Goal: Task Accomplishment & Management: Manage account settings

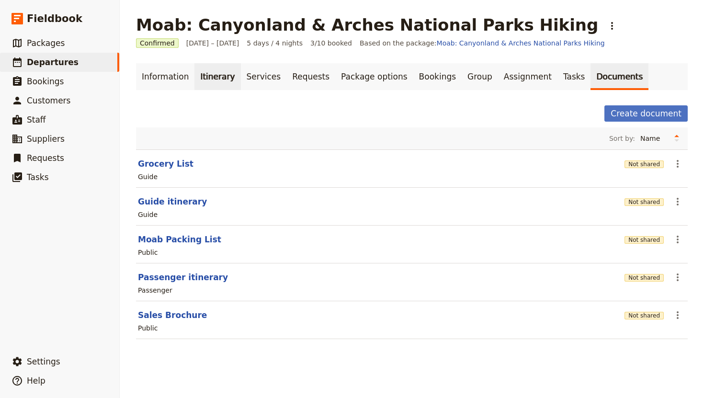
click at [211, 82] on link "Itinerary" at bounding box center [217, 76] width 46 height 27
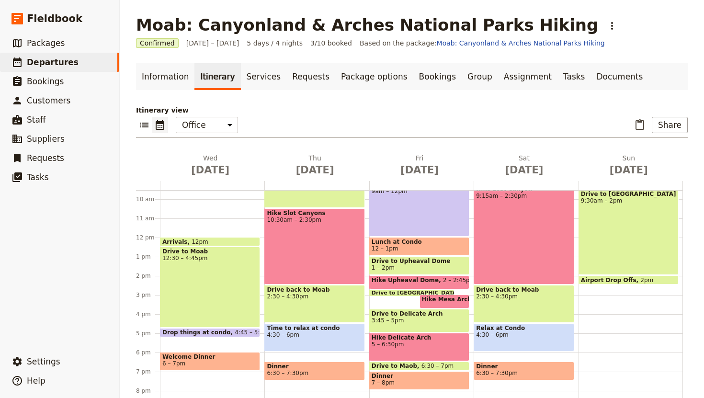
scroll to position [189, 0]
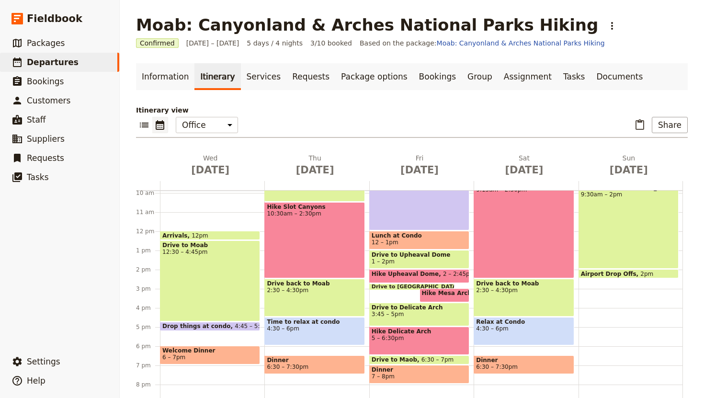
click at [210, 326] on span "Drop things at condo" at bounding box center [198, 326] width 72 height 7
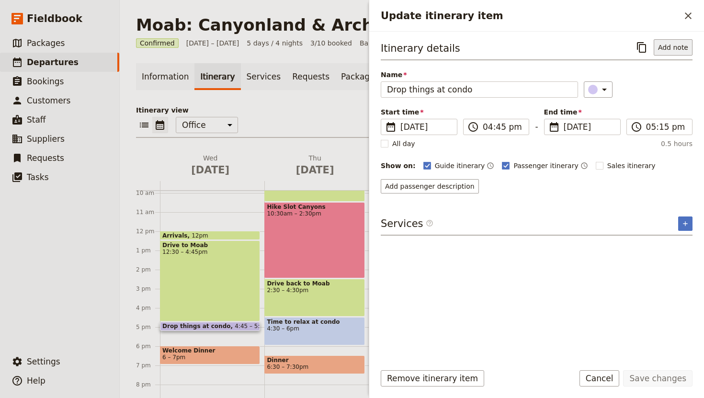
click at [667, 45] on button "Add note" at bounding box center [672, 47] width 39 height 16
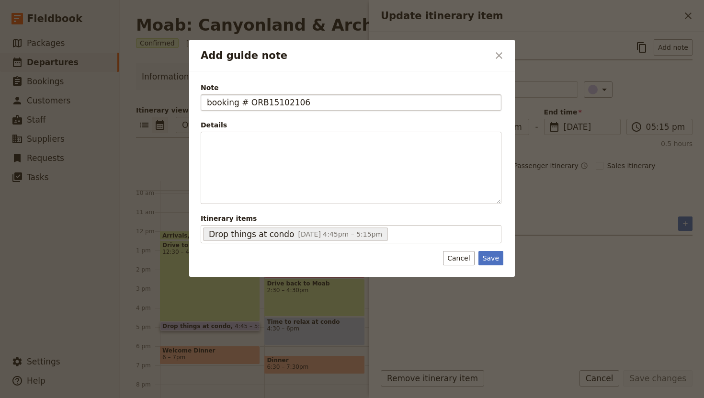
click at [211, 101] on input "booking # ORB15102106" at bounding box center [351, 102] width 301 height 16
type input "Booking # ORB15102106"
click at [494, 255] on button "Save" at bounding box center [490, 258] width 25 height 14
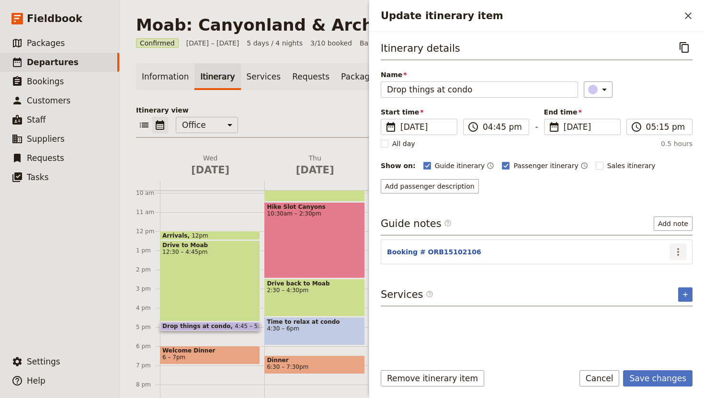
click at [679, 248] on icon "Actions" at bounding box center [677, 251] width 11 height 11
click at [662, 276] on span "Edit note" at bounding box center [650, 273] width 30 height 10
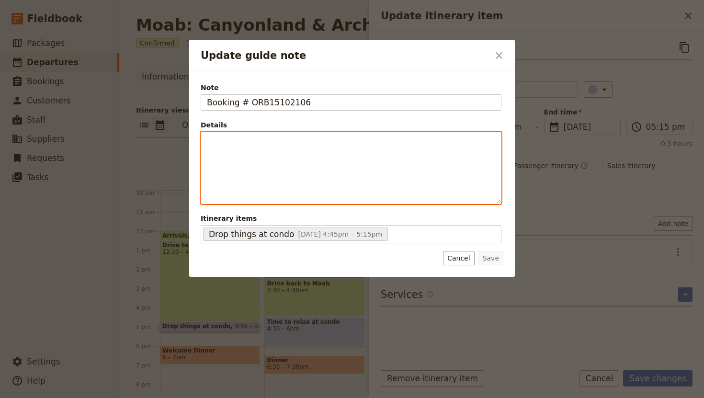
click at [304, 155] on div "Update guide note" at bounding box center [351, 167] width 300 height 71
click at [205, 151] on div "[GEOGRAPHIC_DATA]" at bounding box center [351, 160] width 300 height 56
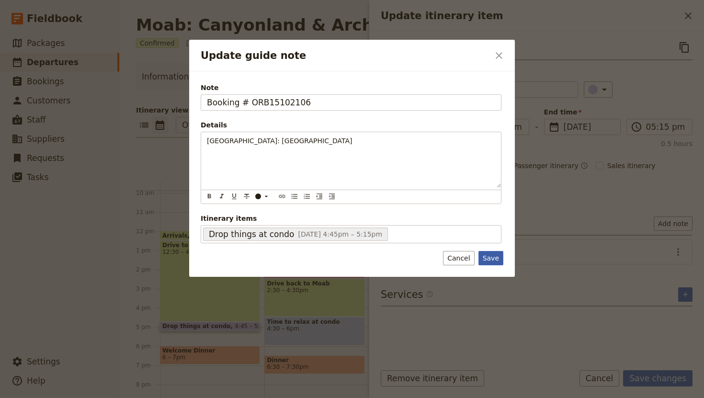
click at [494, 259] on button "Save" at bounding box center [490, 258] width 25 height 14
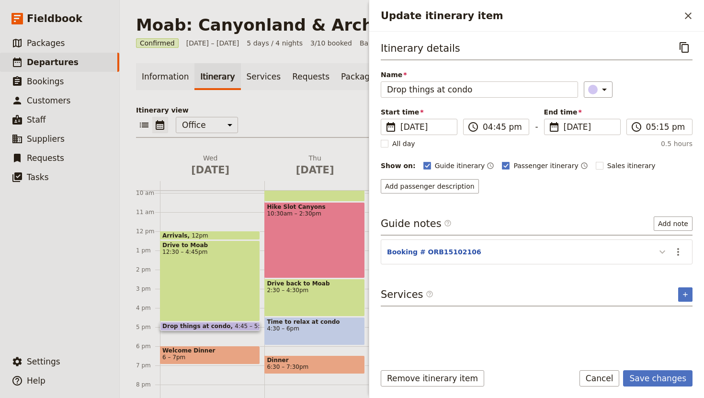
click at [660, 252] on icon "Update itinerary item" at bounding box center [661, 251] width 11 height 11
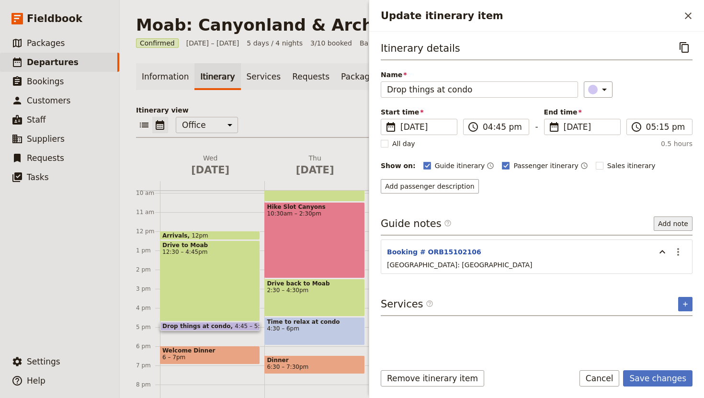
click at [671, 221] on button "Add note" at bounding box center [672, 223] width 39 height 14
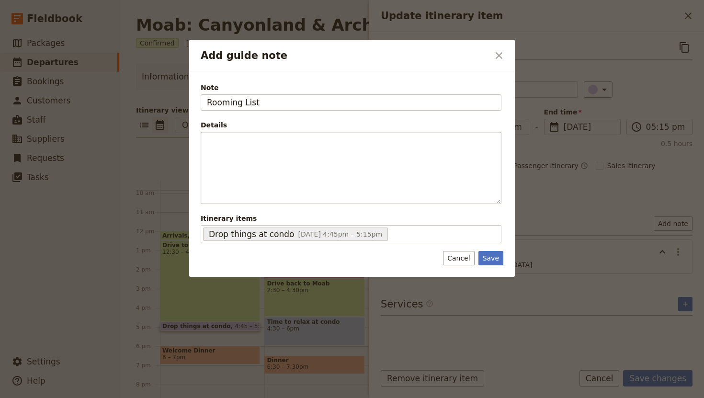
type input "Rooming List"
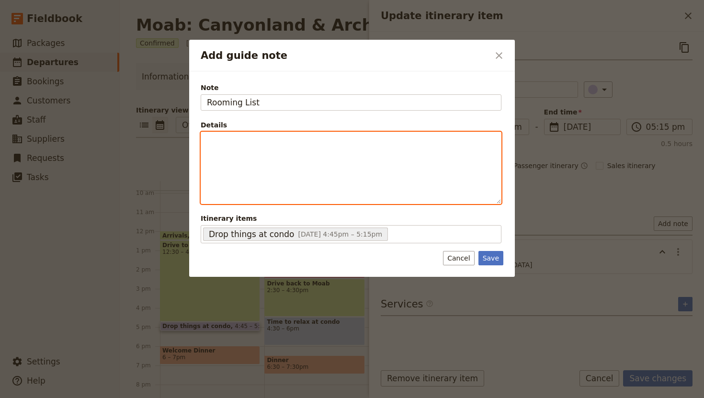
click at [236, 145] on p "Add guide note" at bounding box center [351, 141] width 288 height 10
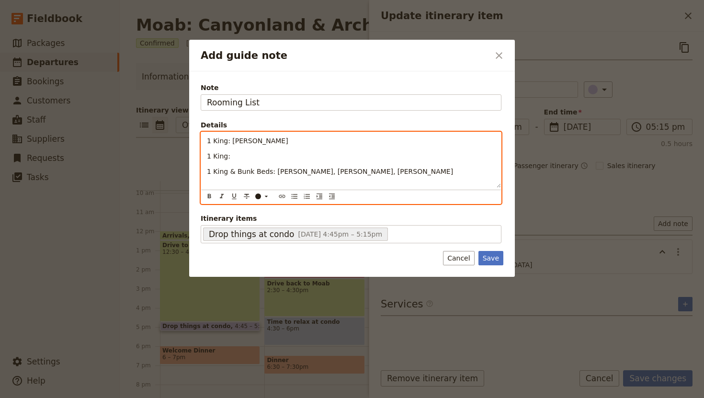
click at [235, 153] on p "1 King:" at bounding box center [351, 156] width 288 height 10
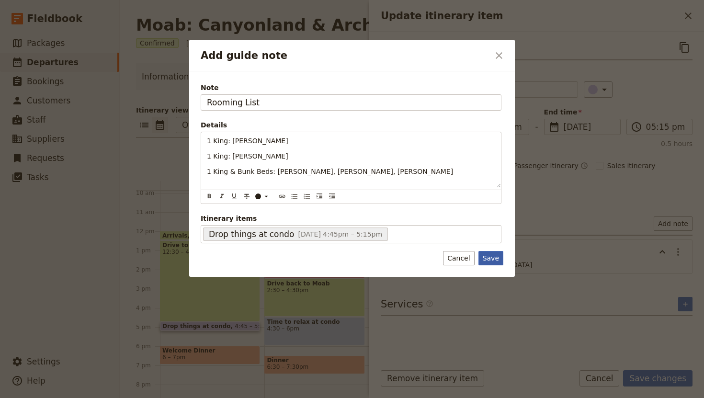
click at [491, 256] on button "Save" at bounding box center [490, 258] width 25 height 14
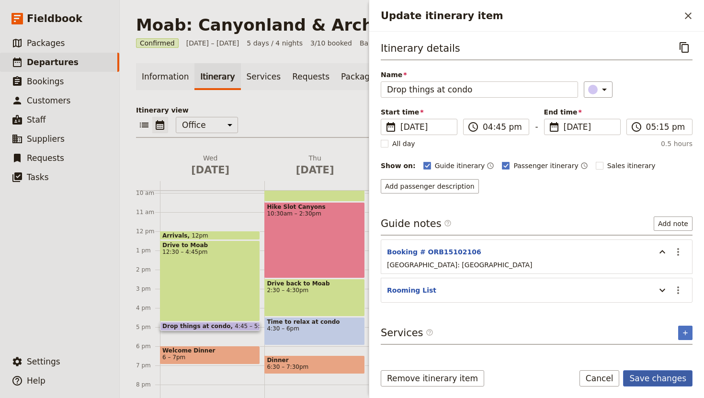
click at [646, 379] on button "Save changes" at bounding box center [657, 378] width 69 height 16
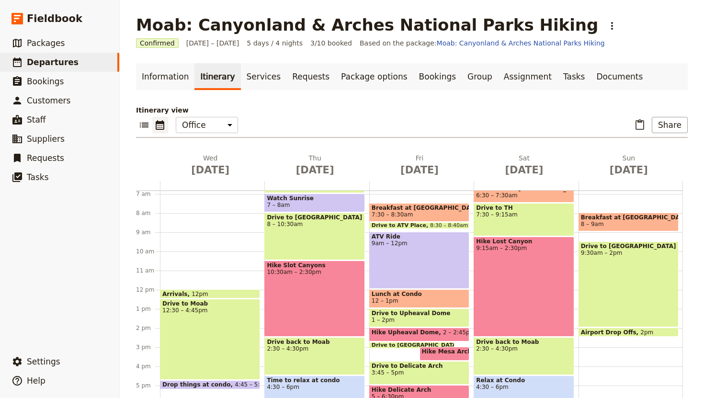
scroll to position [127, 0]
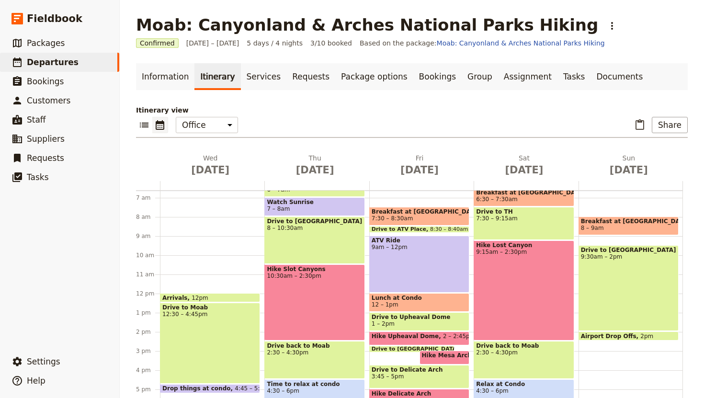
click at [182, 236] on div "Arrivals 12pm Drive to Moab 12:30 – 4:45pm Drop things at condo 4:45 – 5:15pm W…" at bounding box center [212, 294] width 104 height 460
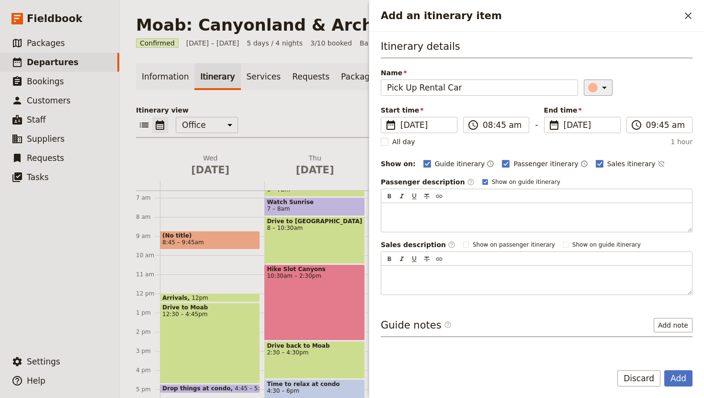
type input "Pick Up Rental Car"
click at [598, 90] on icon "Add an itinerary item" at bounding box center [603, 87] width 11 height 11
click at [596, 118] on div "button" at bounding box center [596, 119] width 10 height 10
click at [488, 126] on input "08:45 am" at bounding box center [503, 124] width 40 height 11
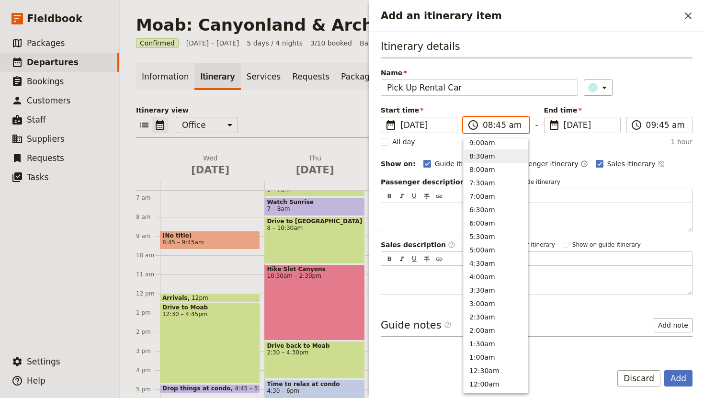
scroll to position [391, 0]
click at [482, 148] on button "9:00am" at bounding box center [495, 144] width 64 height 13
type input "09:00 am"
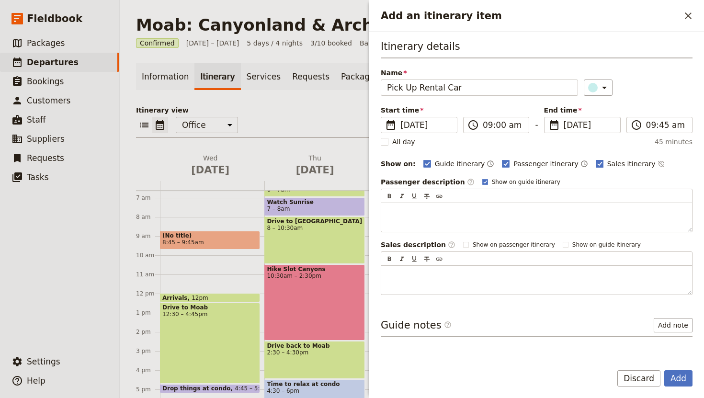
click at [596, 161] on rect "Add an itinerary item" at bounding box center [599, 163] width 7 height 7
click at [595, 159] on input "Sales itinerary" at bounding box center [595, 158] width 0 height 0
checkbox input "false"
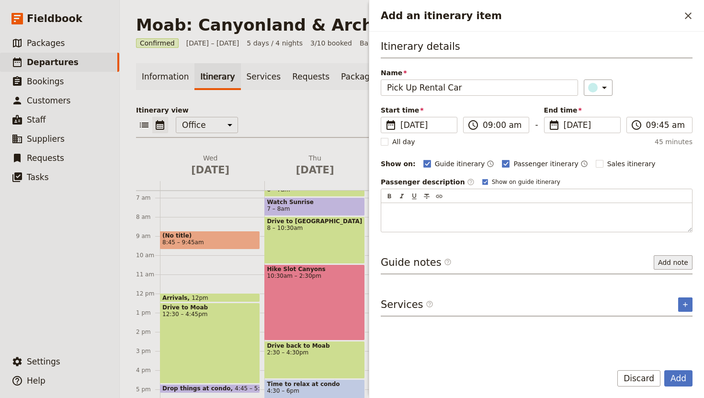
click at [677, 263] on button "Add note" at bounding box center [672, 262] width 39 height 14
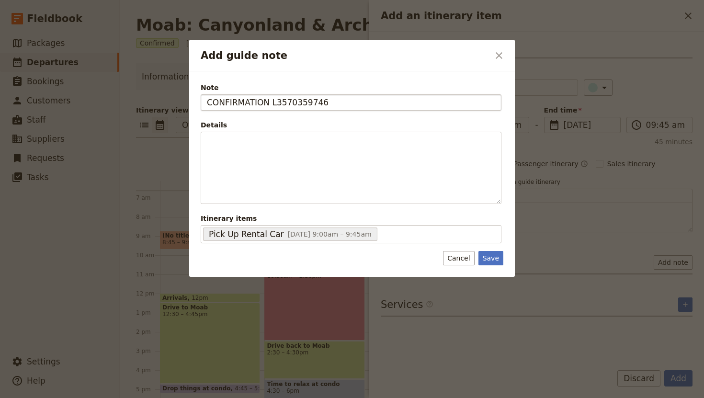
click at [228, 107] on input "CONFIRMATION L3570359746" at bounding box center [351, 102] width 301 height 16
type input "CONFIRMATION L3570359746"
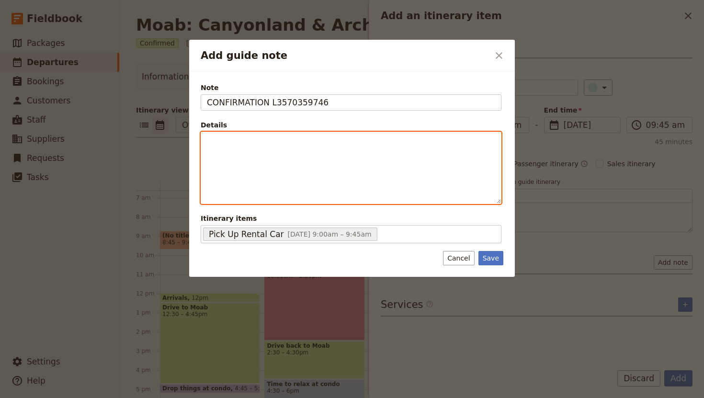
click at [227, 143] on p "Add guide note" at bounding box center [351, 141] width 288 height 10
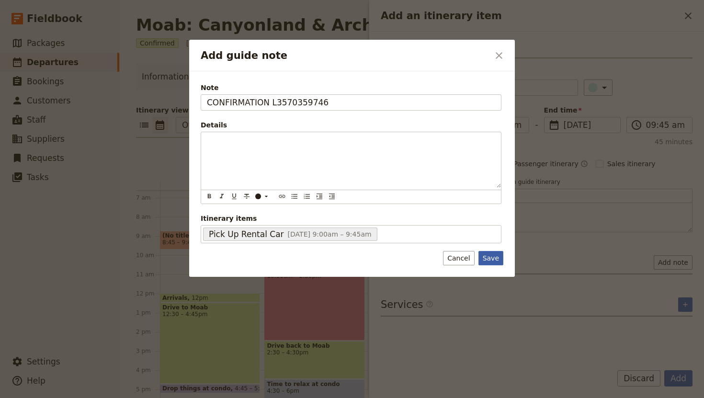
click at [495, 257] on button "Save" at bounding box center [490, 258] width 25 height 14
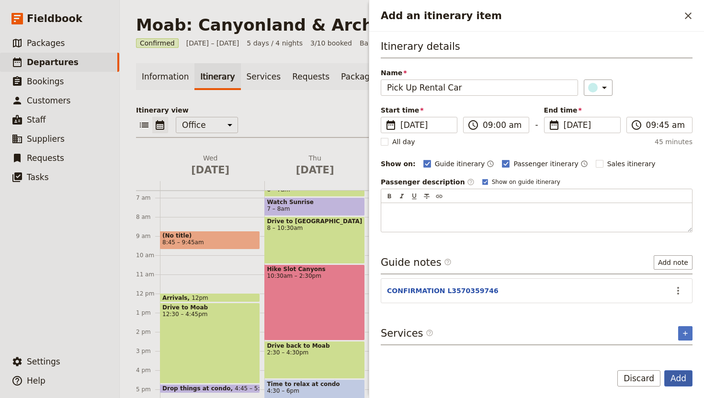
click at [675, 382] on button "Add" at bounding box center [678, 378] width 28 height 16
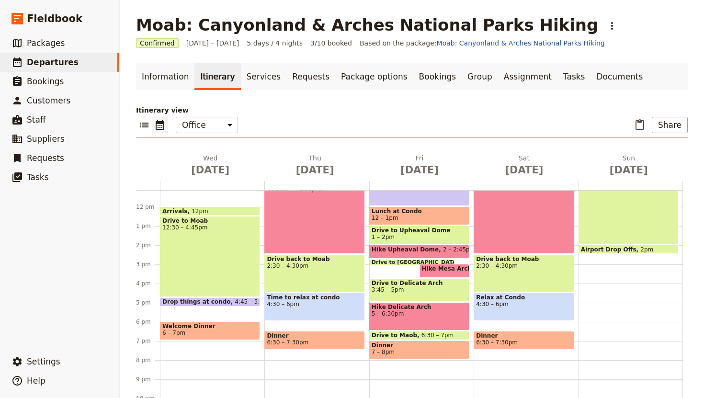
scroll to position [216, 0]
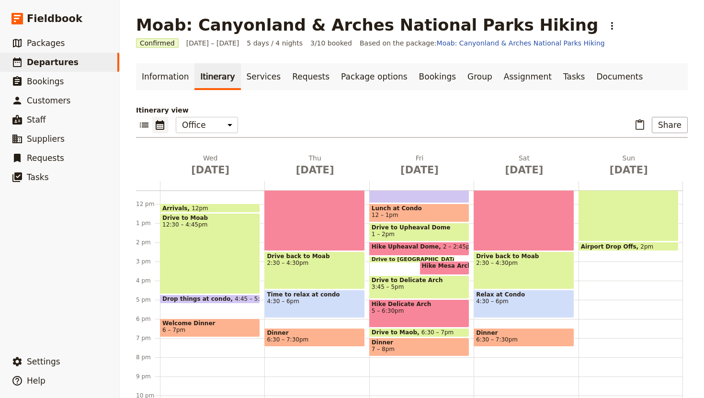
click at [610, 280] on div "Breakfast at Condo 8 – 9am Drive to [GEOGRAPHIC_DATA] 9:30am – 2pm Airport Drop…" at bounding box center [630, 204] width 104 height 460
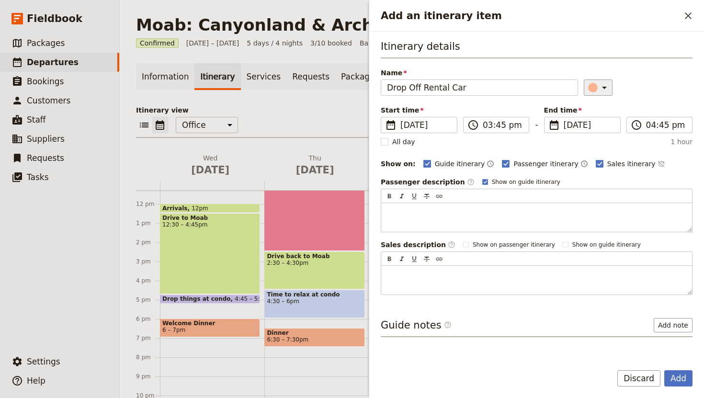
type input "Drop Off Rental Car"
click at [598, 86] on icon "Add an itinerary item" at bounding box center [603, 87] width 11 height 11
click at [597, 118] on div "button" at bounding box center [596, 119] width 10 height 10
click at [596, 159] on label "Sales itinerary" at bounding box center [626, 164] width 60 height 10
click at [595, 158] on input "Sales itinerary" at bounding box center [595, 158] width 0 height 0
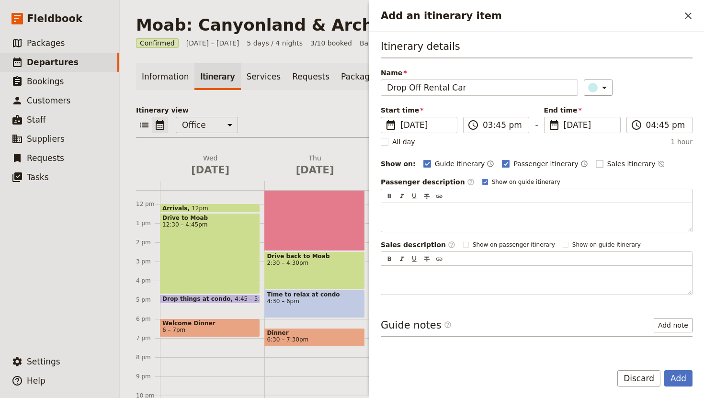
checkbox input "false"
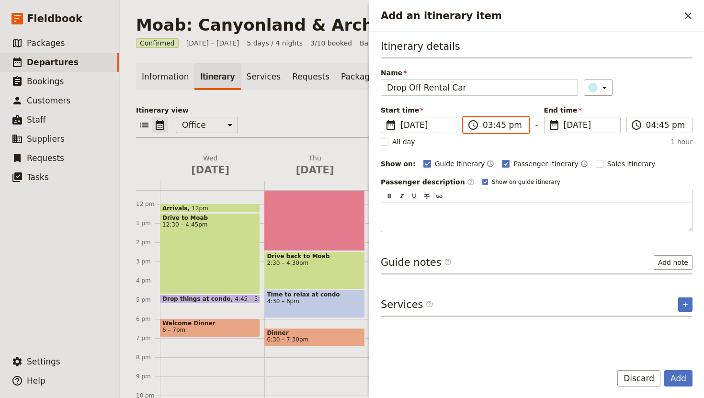
click at [498, 125] on input "03:45 pm" at bounding box center [503, 124] width 40 height 11
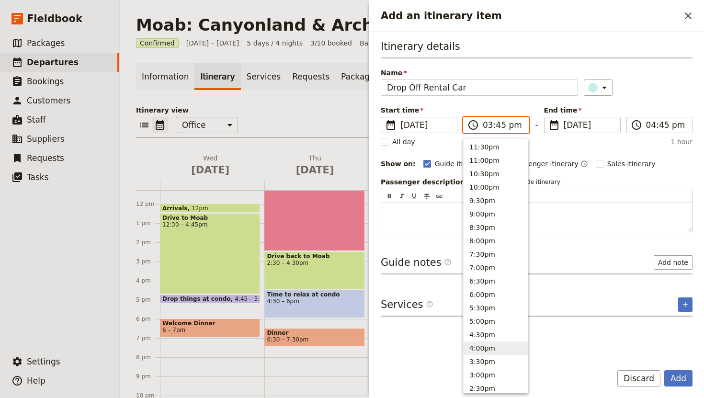
click at [488, 342] on button "4:00pm" at bounding box center [495, 347] width 64 height 13
type input "04:00 pm"
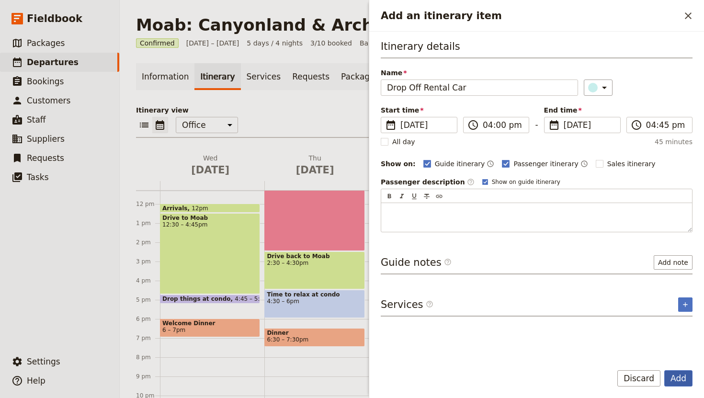
click at [676, 378] on button "Add" at bounding box center [678, 378] width 28 height 16
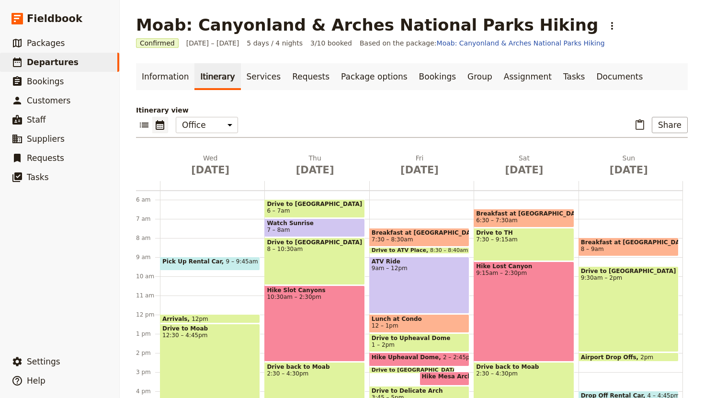
scroll to position [107, 0]
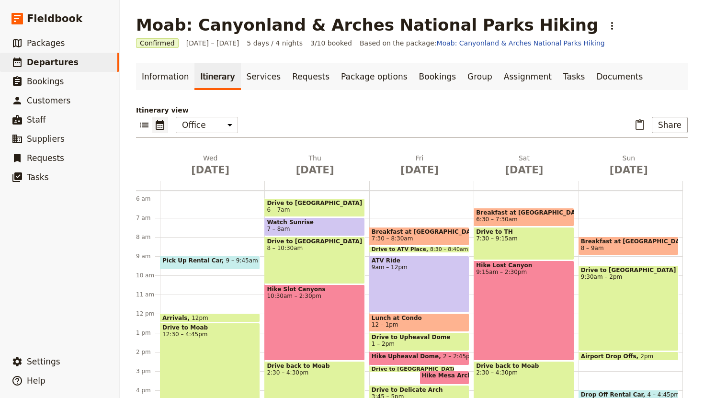
click at [414, 286] on div "ATV Ride 9am – 12pm" at bounding box center [419, 284] width 100 height 57
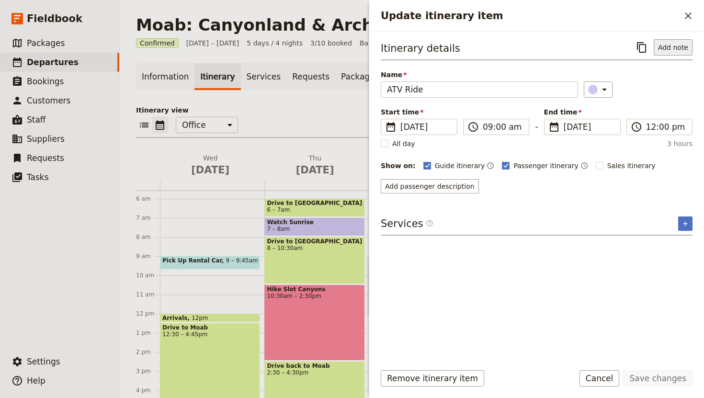
click at [669, 50] on button "Add note" at bounding box center [672, 47] width 39 height 16
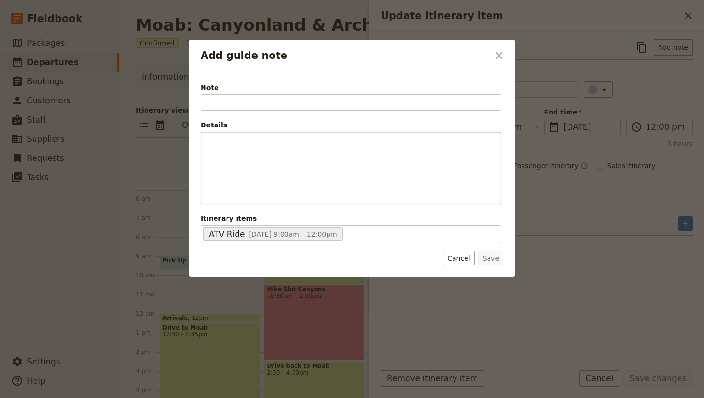
type input "A"
type input "Notes"
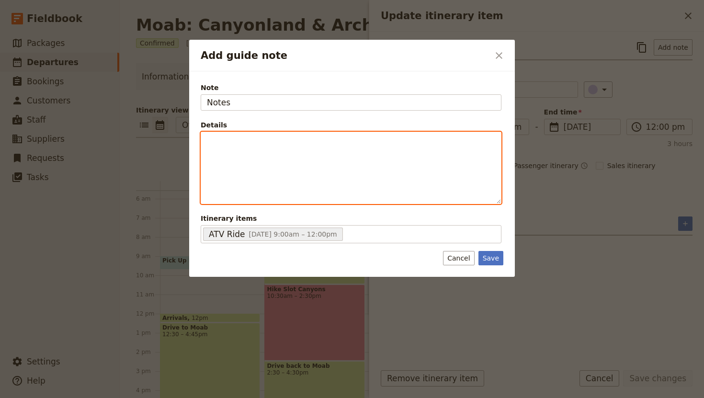
click at [241, 149] on div "Add guide note" at bounding box center [351, 167] width 300 height 71
click at [294, 192] on button "​" at bounding box center [294, 196] width 11 height 11
click at [208, 141] on span "Arrive 15 minutes early" at bounding box center [246, 141] width 79 height 8
click at [289, 196] on button "​" at bounding box center [294, 196] width 11 height 11
click at [298, 142] on li "Arrive 15 minutes early" at bounding box center [358, 141] width 273 height 10
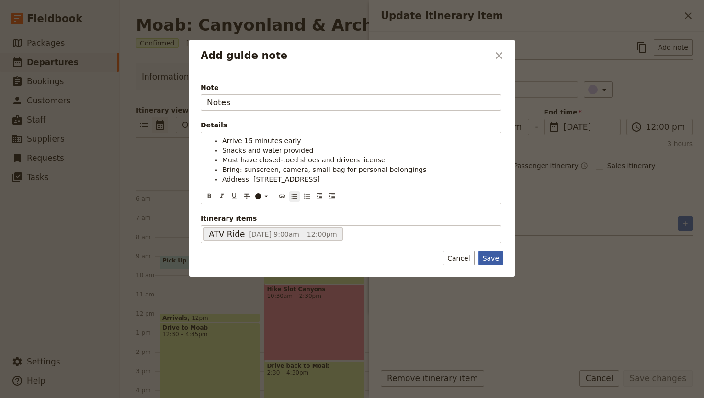
click at [494, 261] on button "Save" at bounding box center [490, 258] width 25 height 14
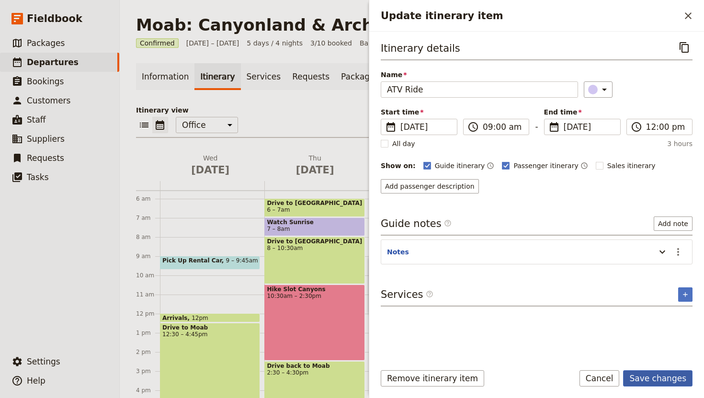
click at [652, 374] on button "Save changes" at bounding box center [657, 378] width 69 height 16
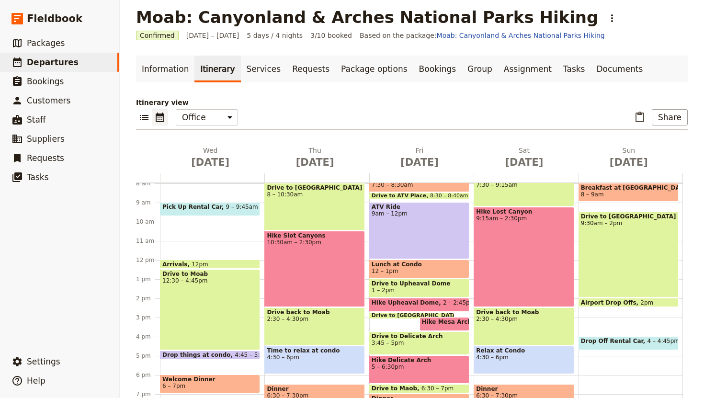
scroll to position [153, 0]
click at [51, 37] on span "Packages" at bounding box center [46, 42] width 38 height 11
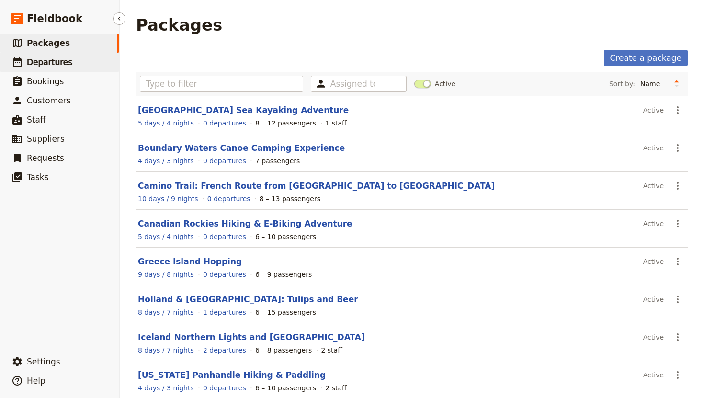
click at [41, 59] on span "Departures" at bounding box center [49, 62] width 45 height 10
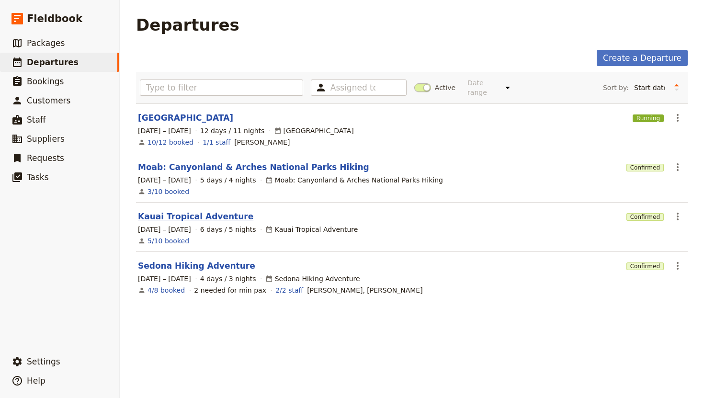
click at [169, 211] on link "Kauai Tropical Adventure" at bounding box center [195, 216] width 115 height 11
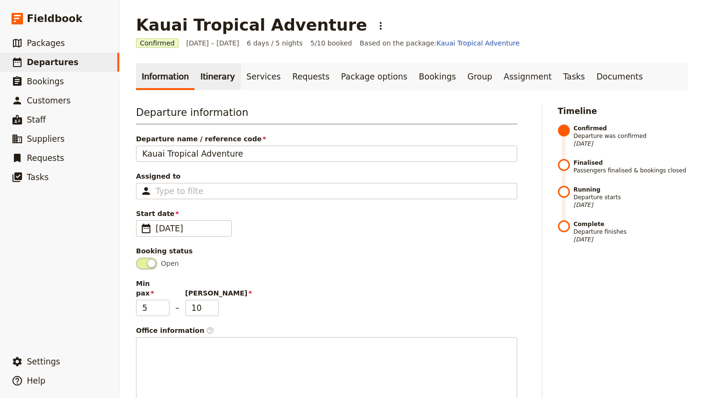
click at [211, 83] on link "Itinerary" at bounding box center [217, 76] width 46 height 27
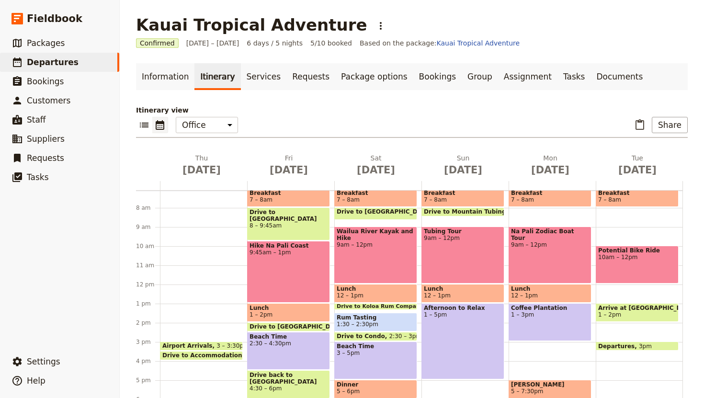
scroll to position [128, 0]
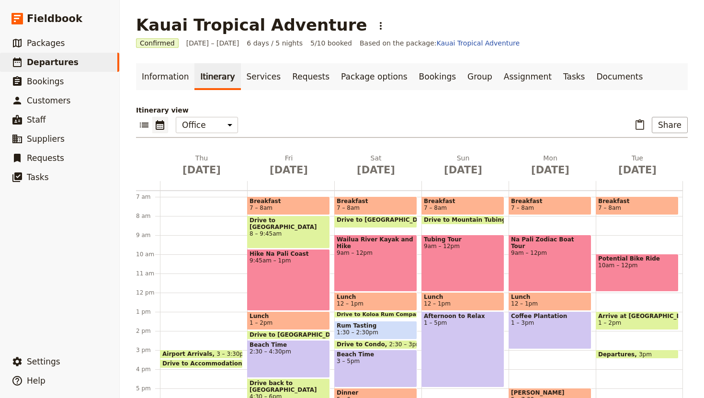
click at [300, 284] on div "Hike [GEOGRAPHIC_DATA] 9:45am – 1pm" at bounding box center [288, 280] width 83 height 62
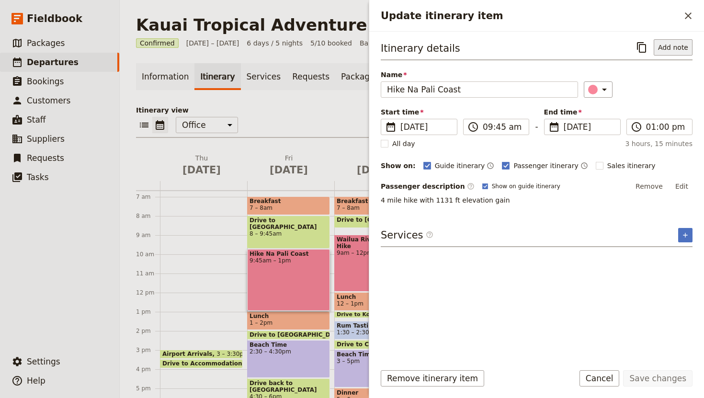
click at [670, 44] on button "Add note" at bounding box center [672, 47] width 39 height 16
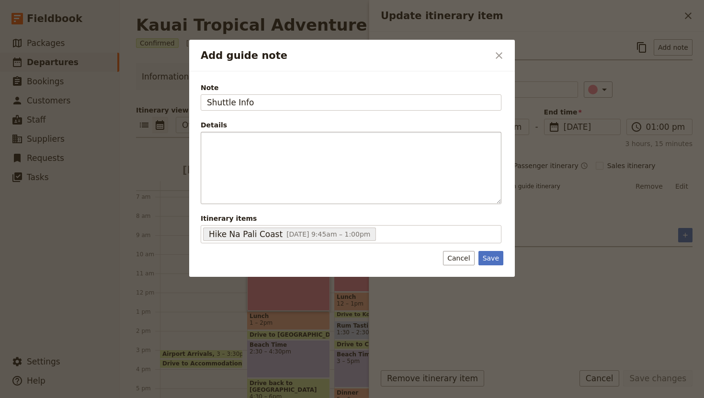
type input "Shuttle Info"
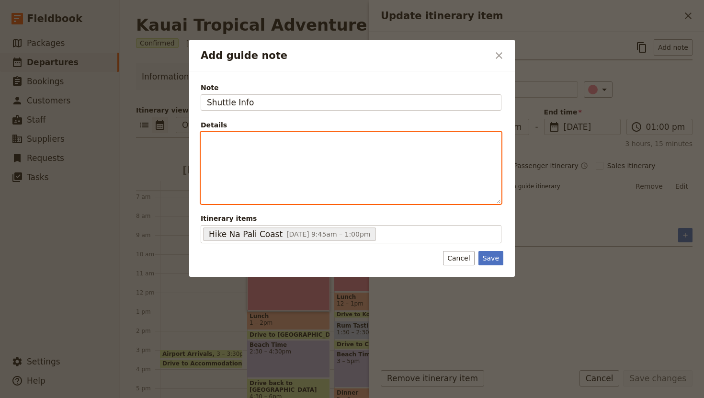
click at [270, 146] on div "Add guide note" at bounding box center [351, 167] width 300 height 71
click at [297, 193] on icon "Bulleted list" at bounding box center [295, 196] width 8 height 8
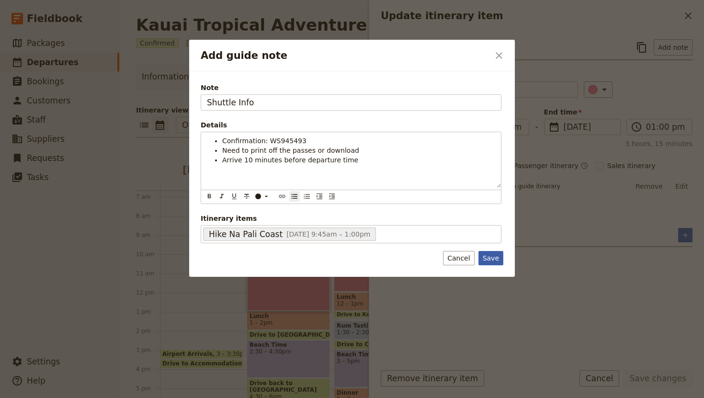
click at [493, 256] on button "Save" at bounding box center [490, 258] width 25 height 14
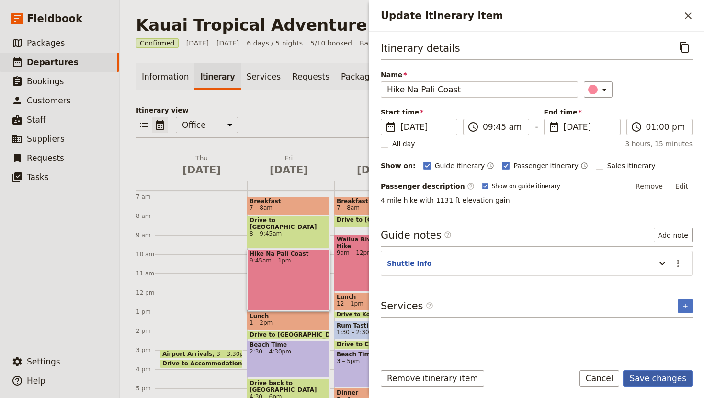
click at [654, 378] on button "Save changes" at bounding box center [657, 378] width 69 height 16
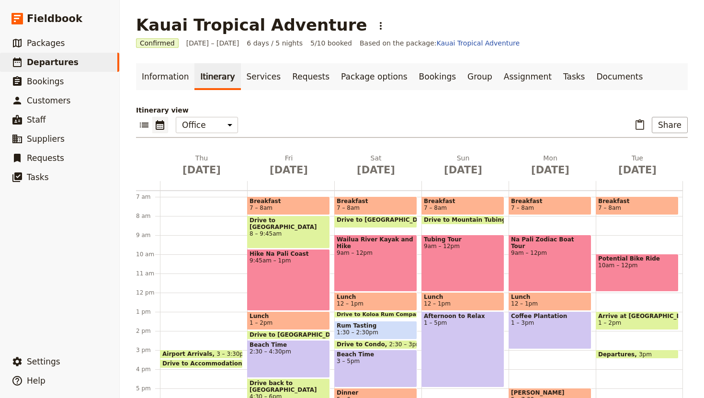
click at [383, 270] on div "Wailua River Kayak and Hike 9am – 12pm" at bounding box center [375, 263] width 83 height 57
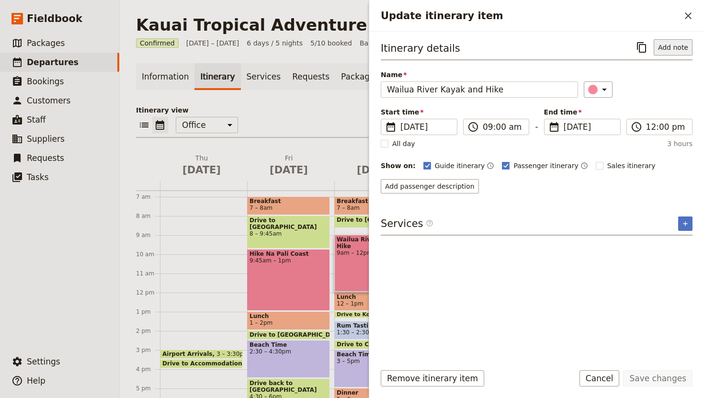
click at [676, 48] on button "Add note" at bounding box center [672, 47] width 39 height 16
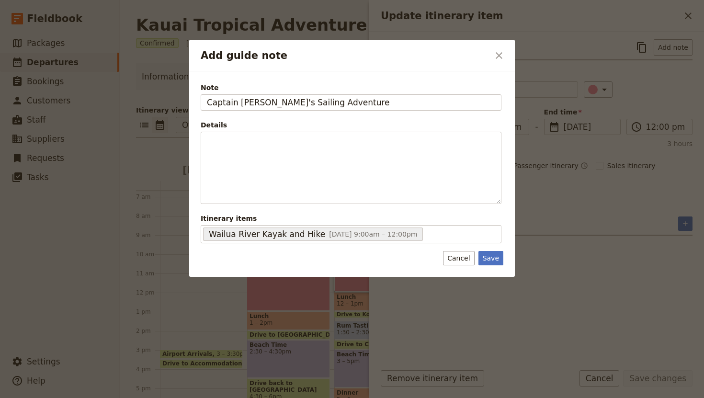
type input "Captain [PERSON_NAME]'s Sailing Adventure"
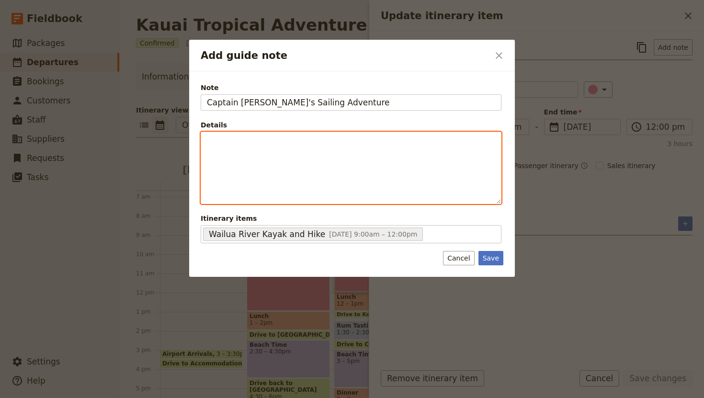
click at [213, 151] on div "Add guide note" at bounding box center [351, 167] width 300 height 71
click at [289, 196] on button "​" at bounding box center [294, 196] width 11 height 11
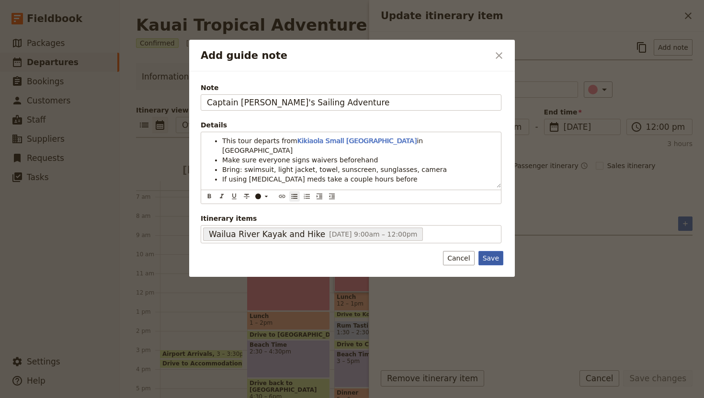
click at [492, 255] on button "Save" at bounding box center [490, 258] width 25 height 14
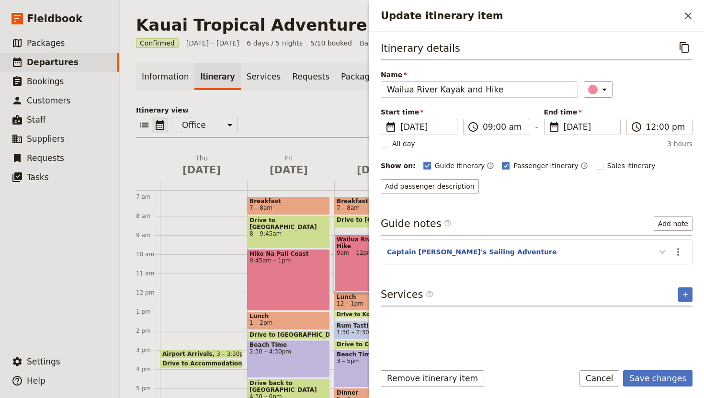
click at [665, 250] on icon "Update itinerary item" at bounding box center [661, 251] width 11 height 11
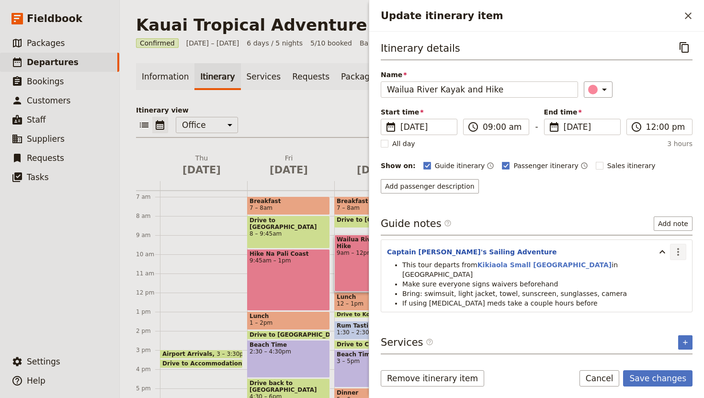
click at [678, 250] on icon "Actions" at bounding box center [677, 251] width 11 height 11
click at [663, 270] on span "Edit note" at bounding box center [650, 273] width 30 height 10
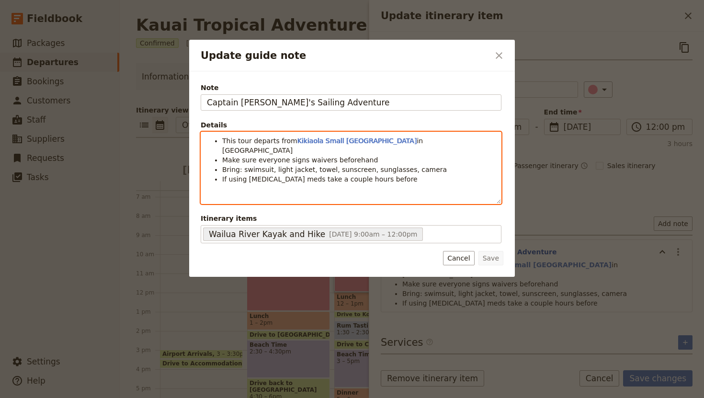
click at [412, 174] on li "If using [MEDICAL_DATA] meds take a couple hours before" at bounding box center [358, 179] width 273 height 10
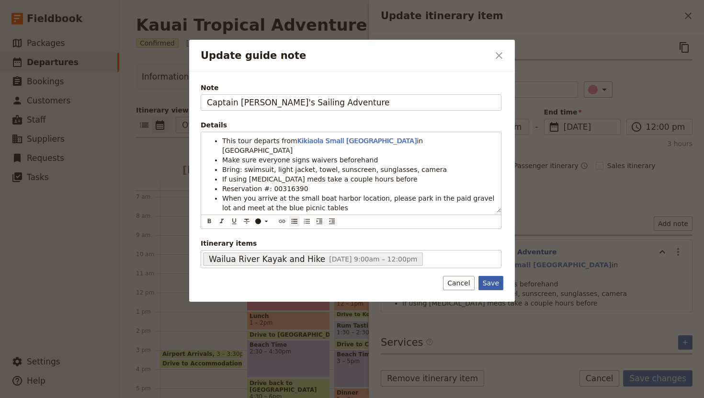
click at [493, 276] on button "Save" at bounding box center [490, 283] width 25 height 14
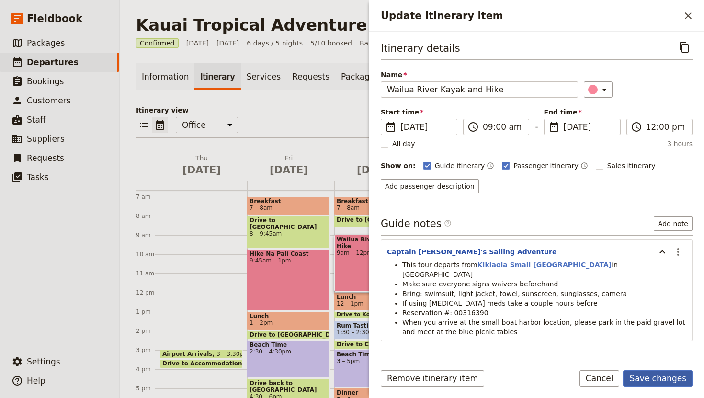
click at [659, 382] on button "Save changes" at bounding box center [657, 378] width 69 height 16
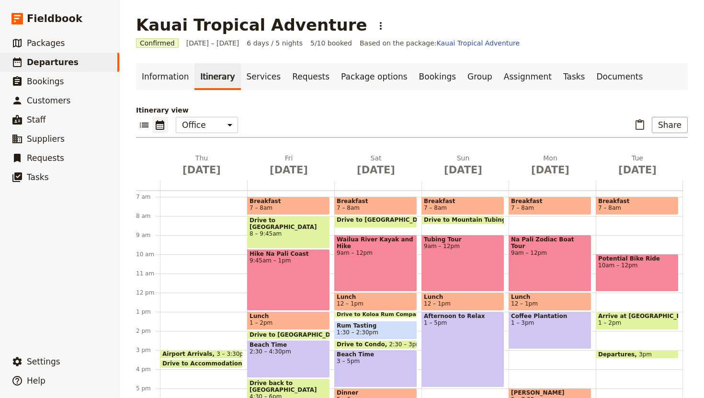
click at [475, 265] on div "Tubing Tour 9am – 12pm" at bounding box center [462, 263] width 83 height 57
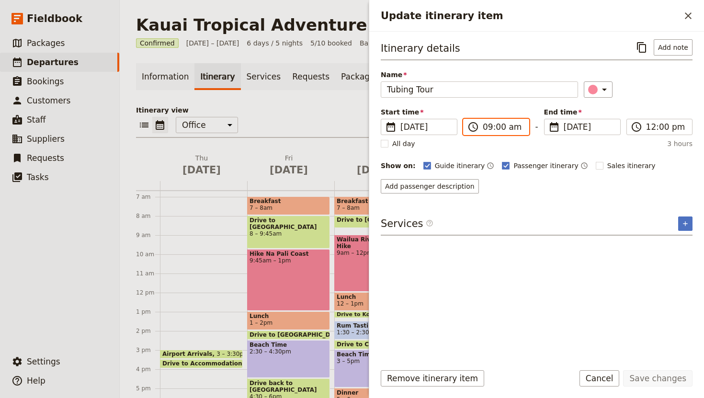
click at [498, 127] on input "09:00 am" at bounding box center [503, 126] width 40 height 11
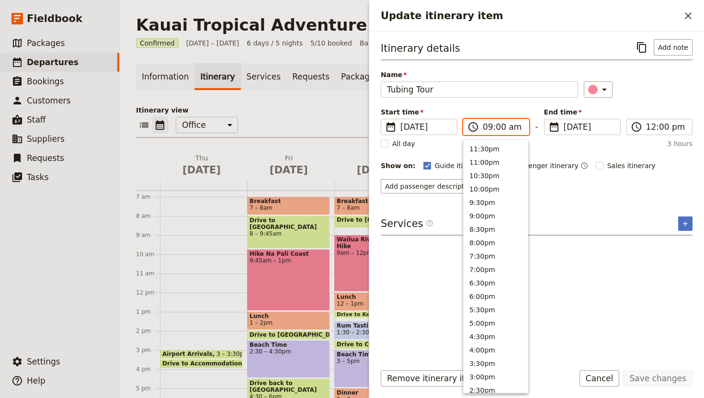
scroll to position [391, 0]
click at [488, 161] on button "8:30am" at bounding box center [495, 160] width 64 height 13
type input "08:30 am"
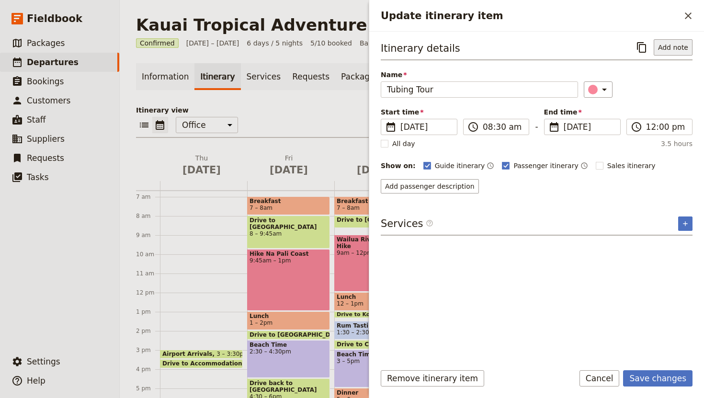
click at [666, 49] on button "Add note" at bounding box center [672, 47] width 39 height 16
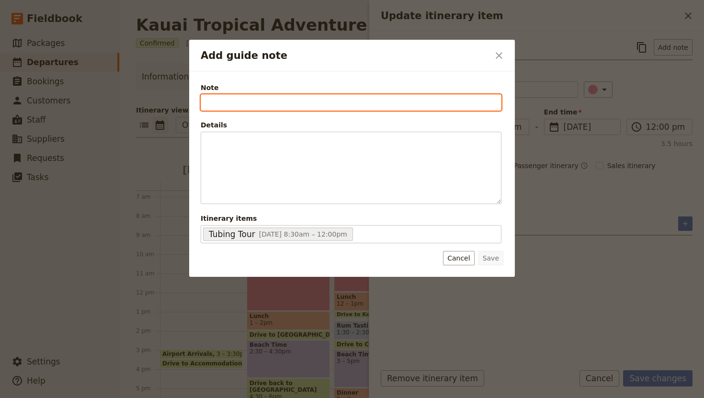
paste input "Booking #314835647"
type input "Booking #314835647"
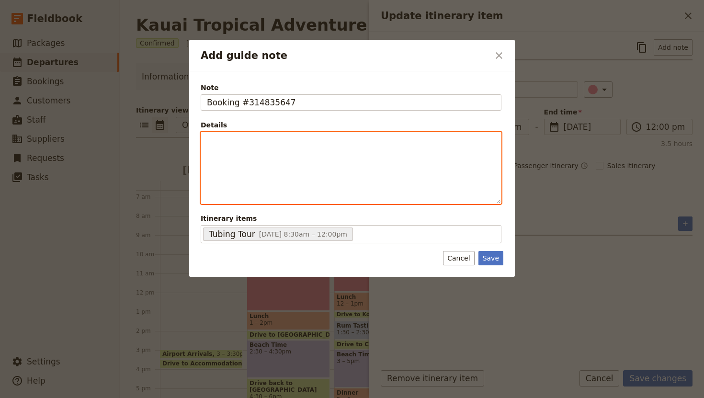
click at [210, 148] on div "Add guide note" at bounding box center [351, 167] width 300 height 71
click at [233, 142] on p "Bring:" at bounding box center [351, 141] width 288 height 10
click at [294, 198] on icon "Bulleted list" at bounding box center [295, 196] width 8 height 8
click at [244, 142] on span "Lunch included" at bounding box center [247, 141] width 51 height 8
click at [312, 139] on li "Lunch and water included" at bounding box center [358, 141] width 273 height 10
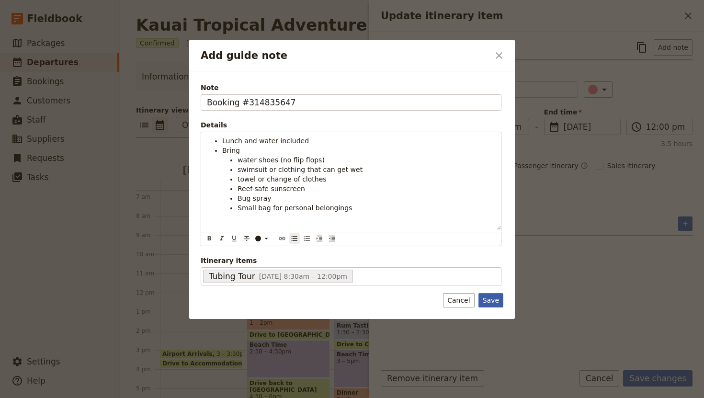
click at [495, 303] on button "Save" at bounding box center [490, 300] width 25 height 14
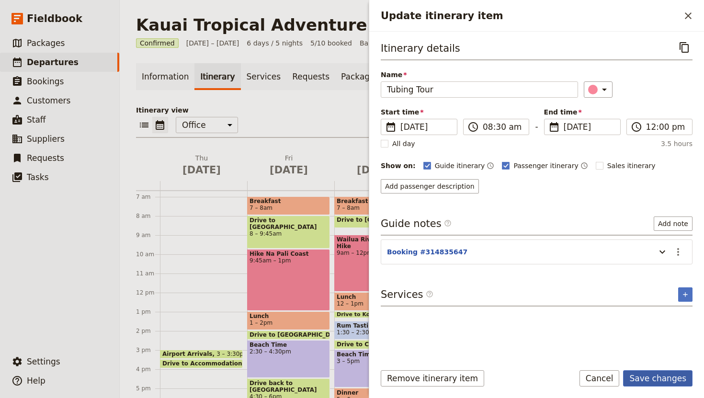
click at [650, 380] on button "Save changes" at bounding box center [657, 378] width 69 height 16
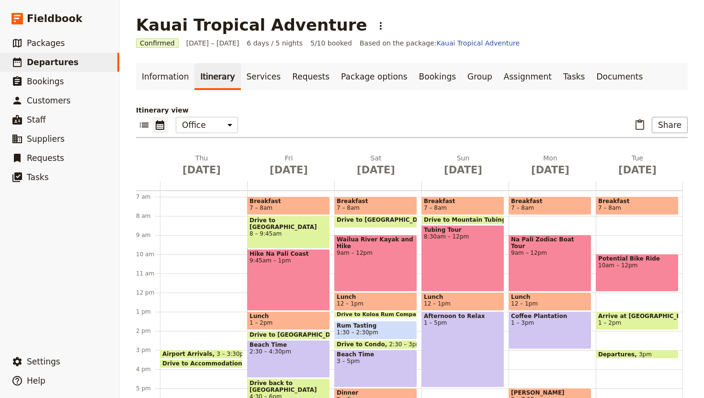
click at [472, 237] on span "8:30am – 12pm" at bounding box center [463, 236] width 78 height 7
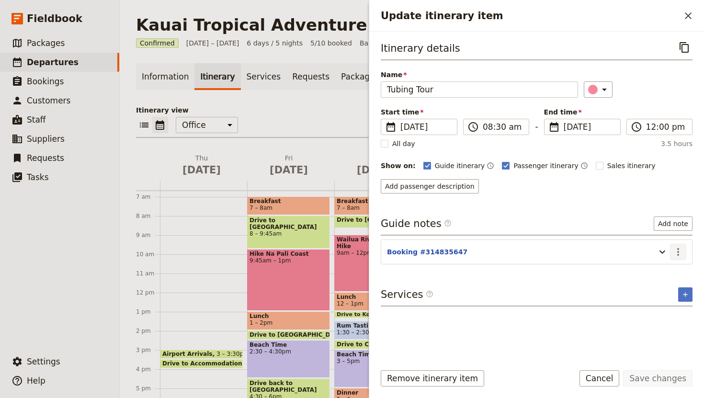
click at [675, 255] on icon "Actions" at bounding box center [677, 251] width 11 height 11
click at [650, 274] on span "Edit note" at bounding box center [650, 273] width 30 height 10
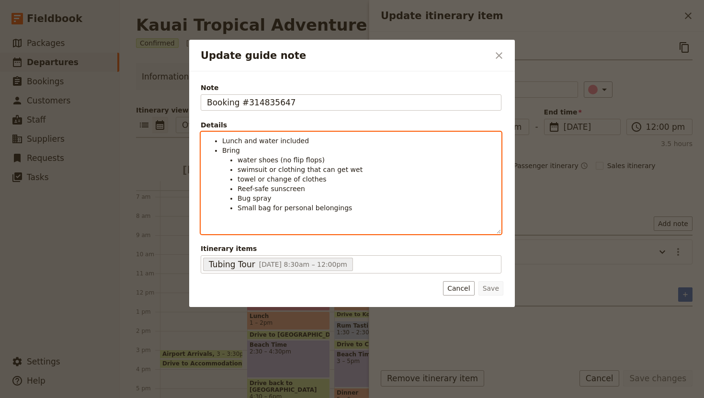
click at [365, 213] on div "Lunch and water included Bring water shoes (no flip flops) swimsuit or clothing…" at bounding box center [351, 182] width 300 height 101
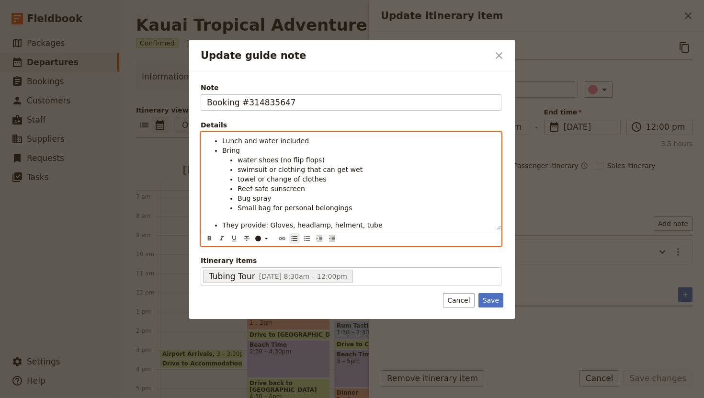
click at [346, 224] on span "They provide: Gloves, headlamp, helment, tube" at bounding box center [302, 225] width 160 height 8
click at [370, 223] on li "They provide: Gloves, headlamp, helmet, tube" at bounding box center [358, 225] width 273 height 10
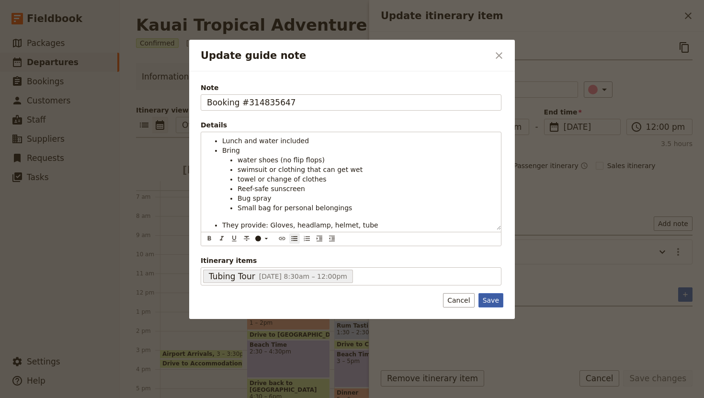
click at [490, 305] on button "Save" at bounding box center [490, 300] width 25 height 14
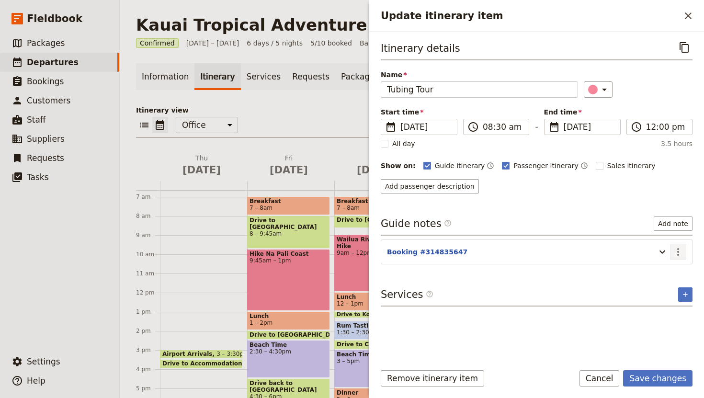
click at [677, 253] on icon "Actions" at bounding box center [677, 251] width 11 height 11
click at [653, 270] on span "Edit note" at bounding box center [650, 273] width 30 height 10
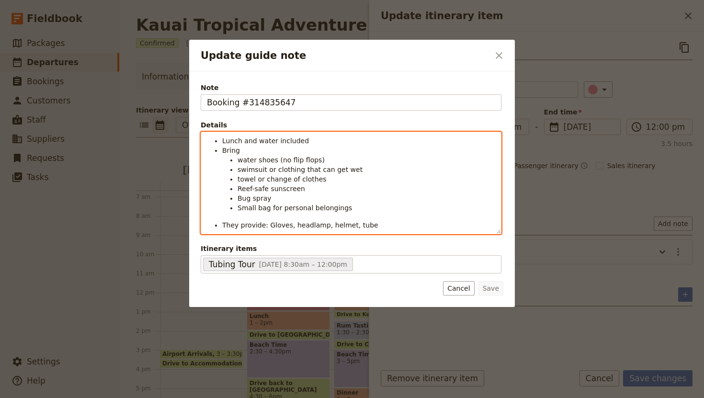
click at [390, 225] on div "Lunch and water included Bring water shoes (no flip flops) swimsuit or clothing…" at bounding box center [351, 183] width 301 height 102
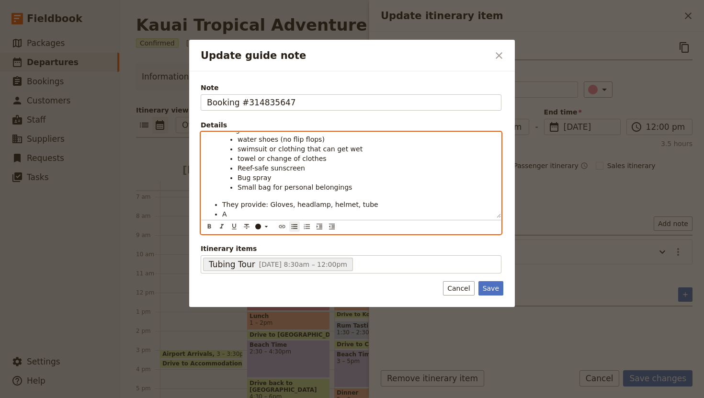
scroll to position [21, 0]
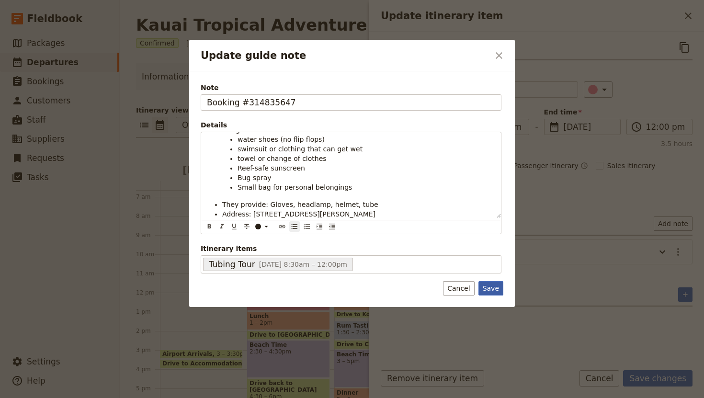
click at [491, 289] on button "Save" at bounding box center [490, 288] width 25 height 14
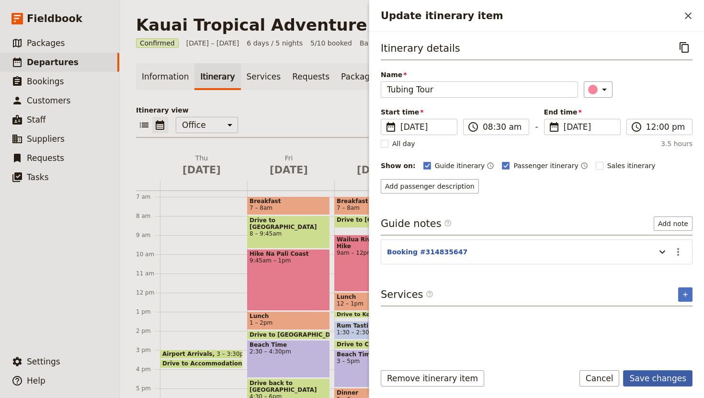
click at [657, 377] on button "Save changes" at bounding box center [657, 378] width 69 height 16
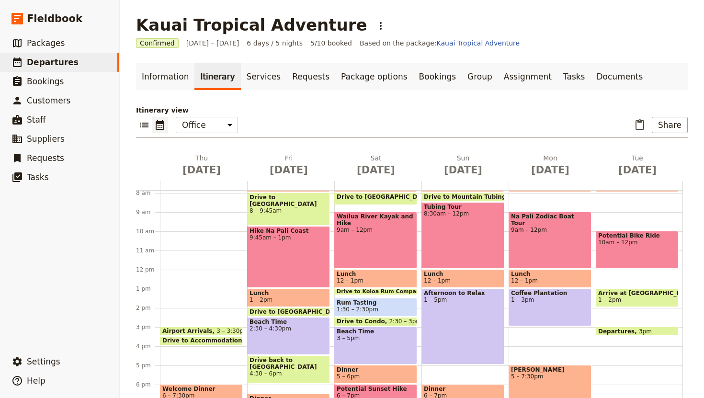
scroll to position [146, 0]
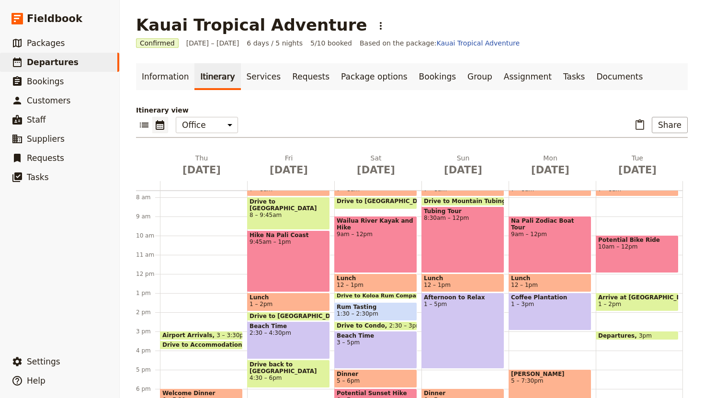
click at [557, 231] on div "Na Pali Zodiac Boat Tour 9am – 12pm" at bounding box center [549, 244] width 83 height 57
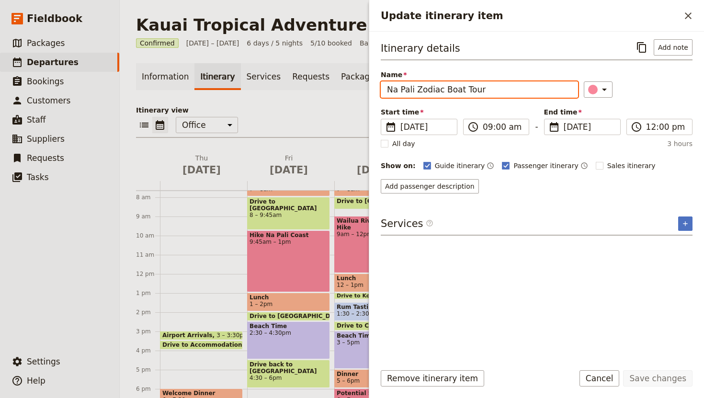
drag, startPoint x: 482, startPoint y: 89, endPoint x: 382, endPoint y: 86, distance: 100.1
click at [382, 86] on input "Na Pali Zodiac Boat Tour" at bounding box center [479, 89] width 197 height 16
paste input "Wailua River & Waterfalls Kayak Tour"
type input "Wailua River & Waterfalls Kayak Tour"
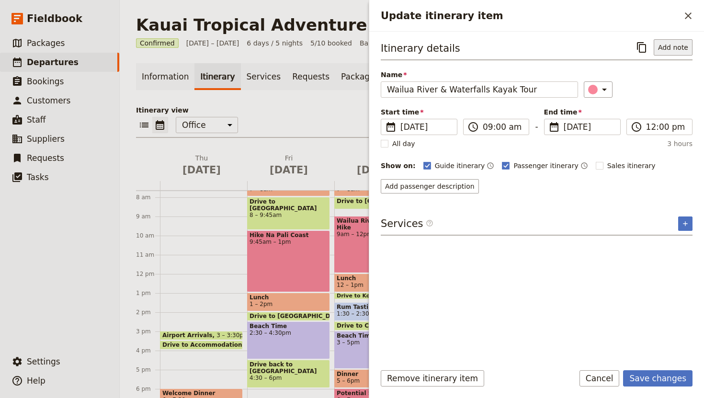
click at [674, 43] on button "Add note" at bounding box center [672, 47] width 39 height 16
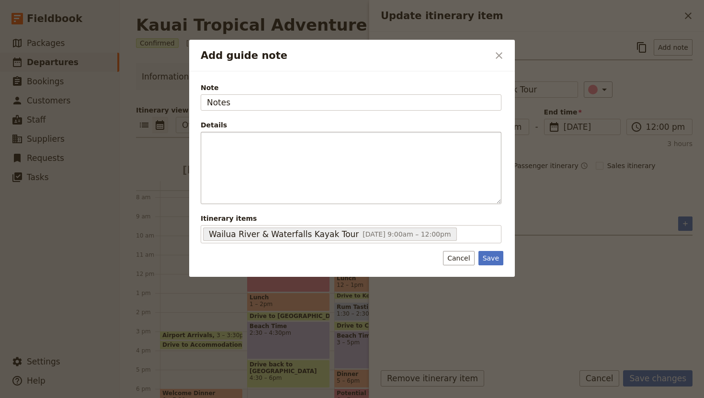
type input "Notes"
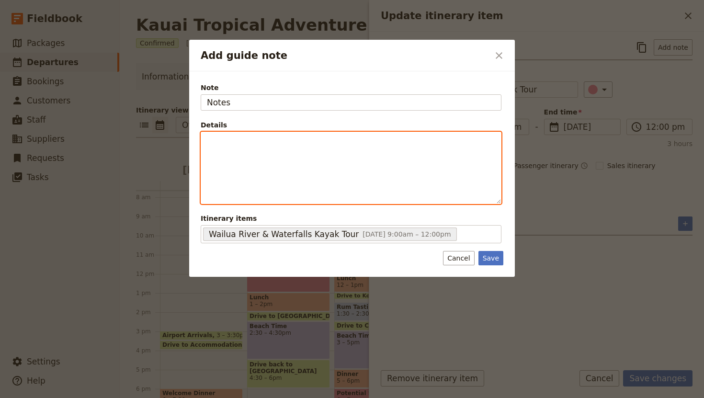
click at [292, 140] on p "Add guide note" at bounding box center [351, 141] width 288 height 10
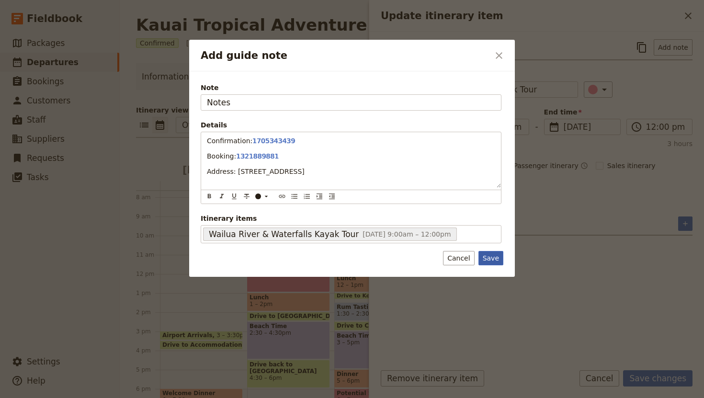
click at [492, 260] on button "Save" at bounding box center [490, 258] width 25 height 14
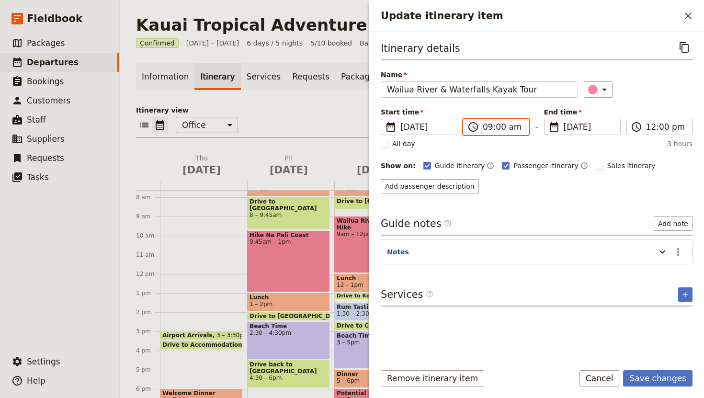
click at [491, 127] on input "09:00 am" at bounding box center [503, 126] width 40 height 11
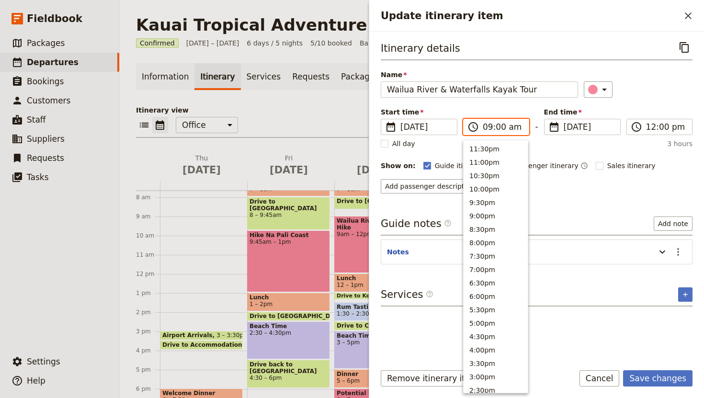
scroll to position [391, 0]
click at [483, 198] on button "7:00am" at bounding box center [495, 200] width 64 height 13
type input "07:00 am"
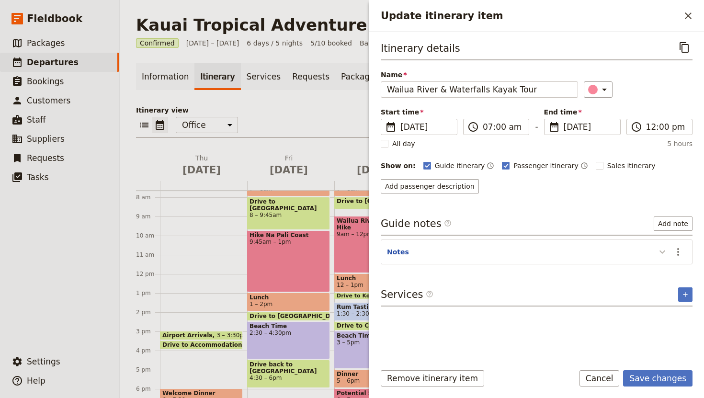
click at [662, 253] on icon "Update itinerary item" at bounding box center [662, 251] width 6 height 3
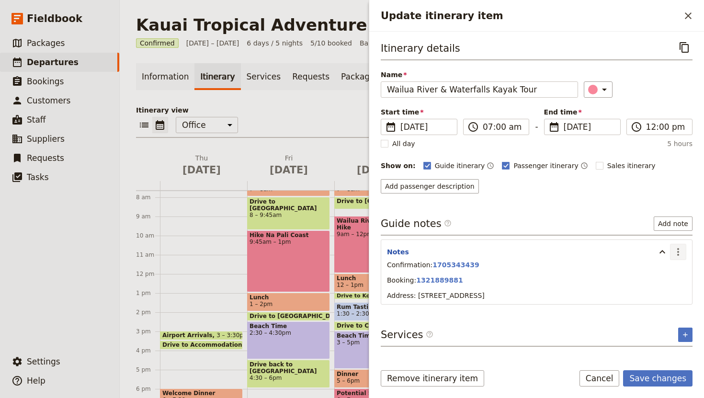
click at [673, 251] on icon "Actions" at bounding box center [677, 251] width 11 height 11
click at [649, 275] on span "Edit note" at bounding box center [650, 273] width 30 height 10
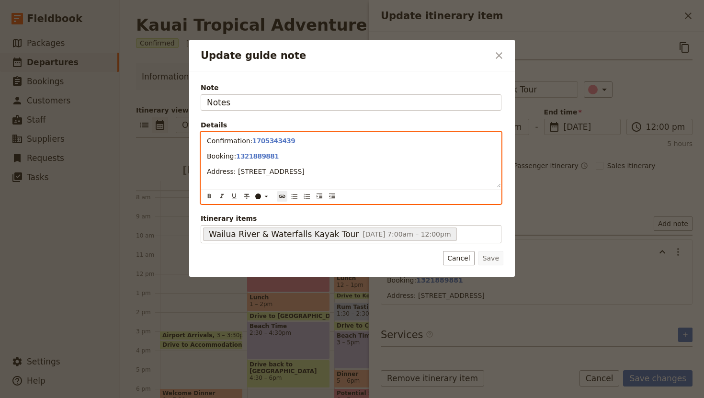
drag, startPoint x: 354, startPoint y: 173, endPoint x: 200, endPoint y: 143, distance: 157.1
click at [201, 143] on div "Confirmation: 1705343439 Booking: 1321889881 Address: [STREET_ADDRESS] ​ ​ ​ ​ …" at bounding box center [351, 168] width 301 height 72
click at [296, 195] on icon "Bulleted list" at bounding box center [295, 196] width 8 height 8
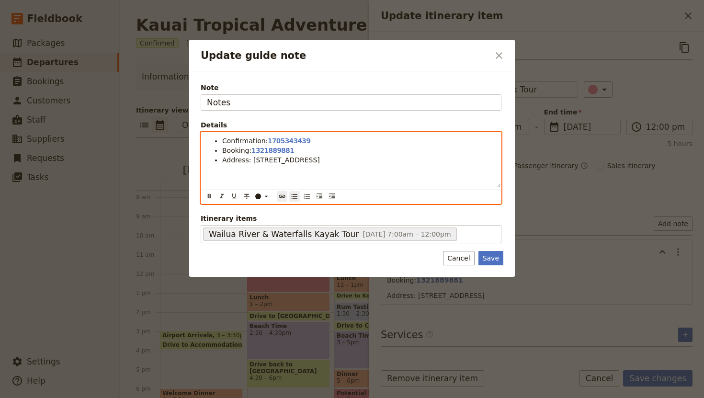
click at [382, 160] on li "Address: [STREET_ADDRESS]" at bounding box center [358, 160] width 273 height 10
click at [243, 169] on span "Lunch provided" at bounding box center [248, 170] width 52 height 8
click at [314, 170] on li "Lunch and water provided" at bounding box center [358, 170] width 273 height 10
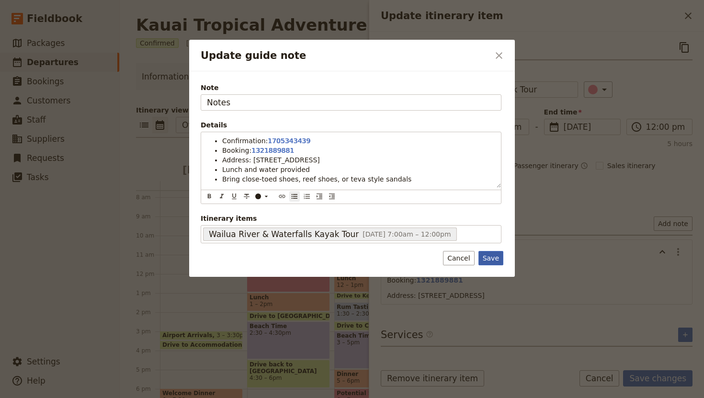
click at [497, 255] on button "Save" at bounding box center [490, 258] width 25 height 14
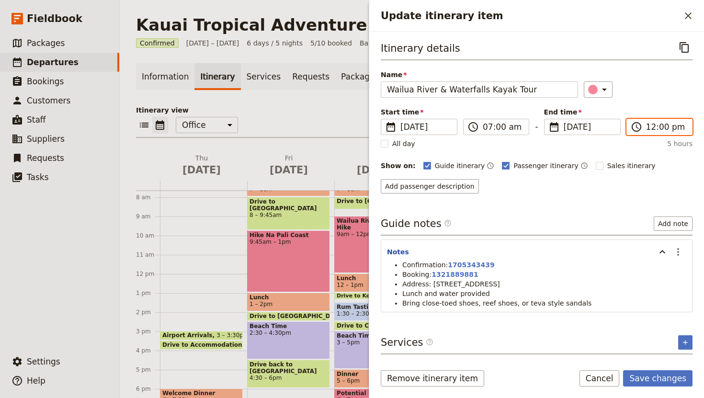
click at [648, 124] on input "12:00 pm" at bounding box center [666, 126] width 40 height 11
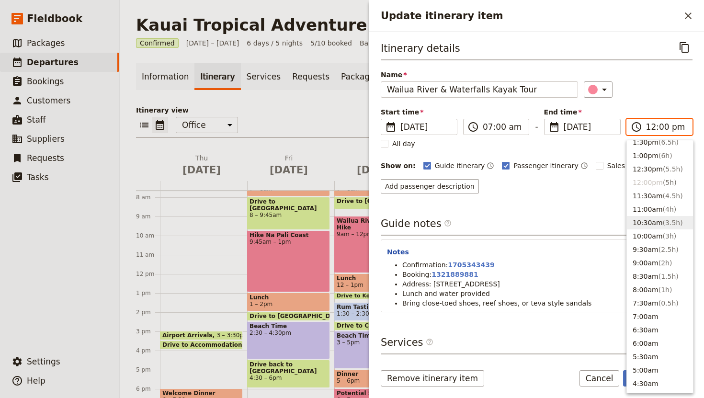
scroll to position [265, 0]
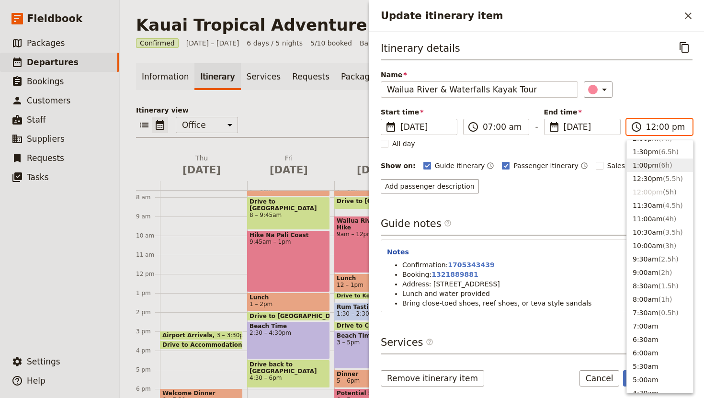
click at [648, 165] on button "1:00pm ( 6h )" at bounding box center [660, 164] width 66 height 13
type input "01:00 pm"
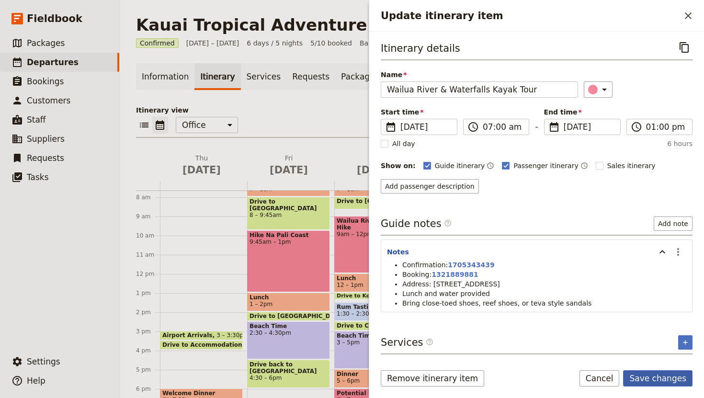
click at [648, 376] on button "Save changes" at bounding box center [657, 378] width 69 height 16
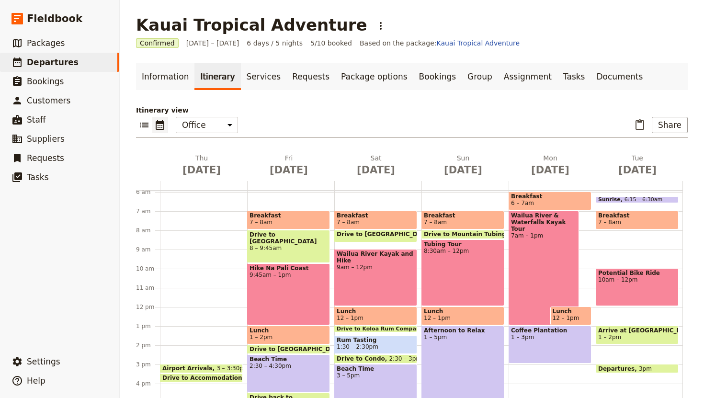
scroll to position [115, 0]
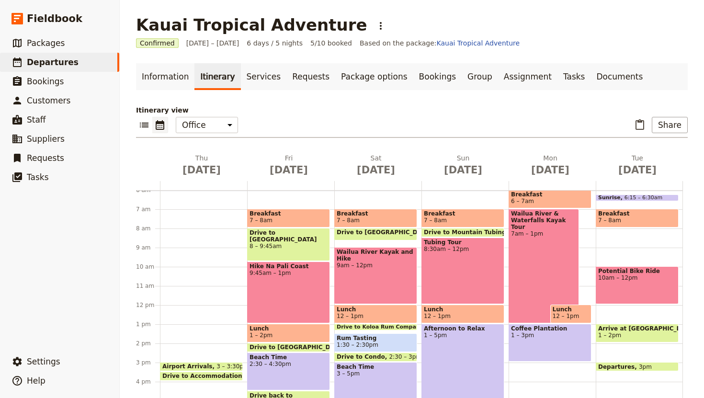
click at [528, 256] on div "Wailua River & Waterfalls Kayak Tour 7am – 1pm" at bounding box center [543, 266] width 70 height 114
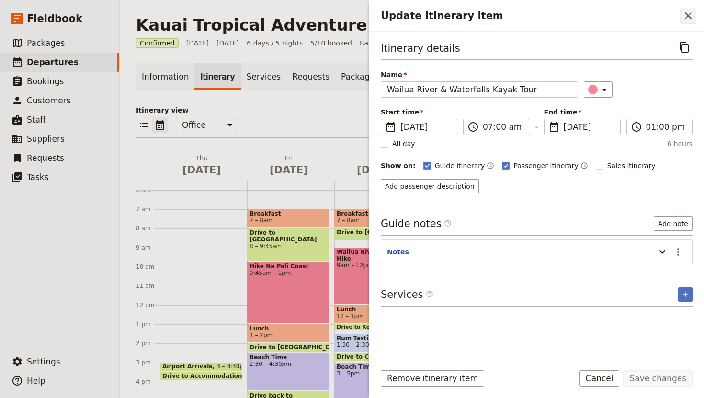
click at [686, 19] on icon "Close drawer" at bounding box center [687, 15] width 11 height 11
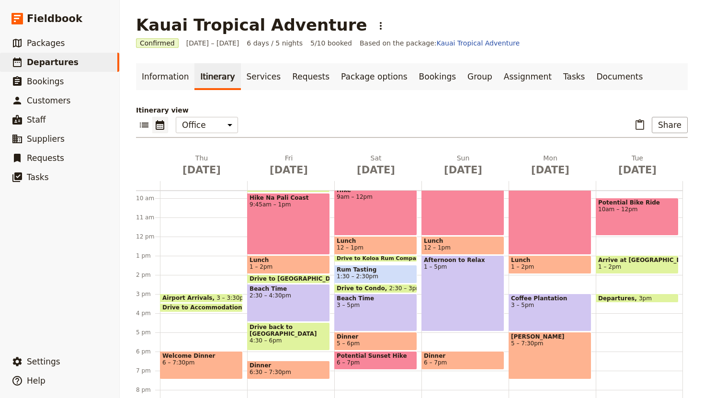
scroll to position [185, 0]
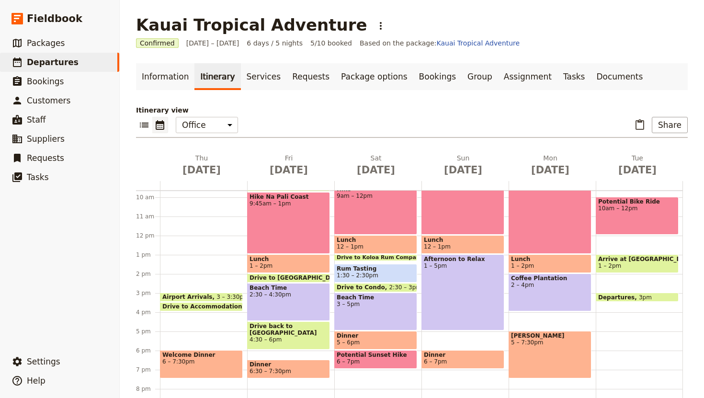
click at [698, 262] on main "Kauai Tropical Adventure ​ Confirmed [DATE] – [DATE] 6 days / 5 nights 5/10 boo…" at bounding box center [411, 223] width 574 height 446
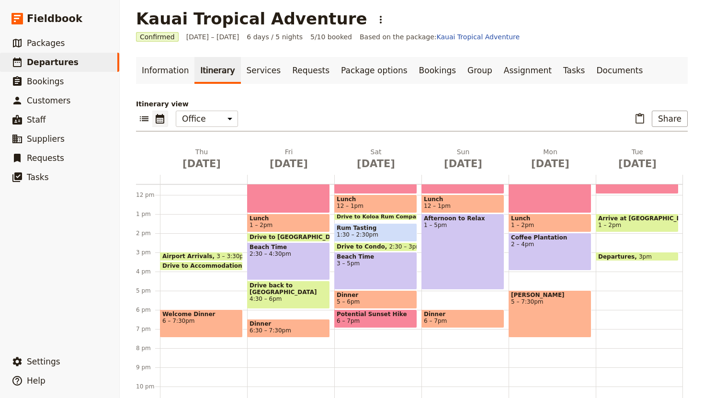
scroll to position [7, 0]
click at [552, 252] on div "Coffee Plantation 2 – 4pm" at bounding box center [549, 251] width 83 height 38
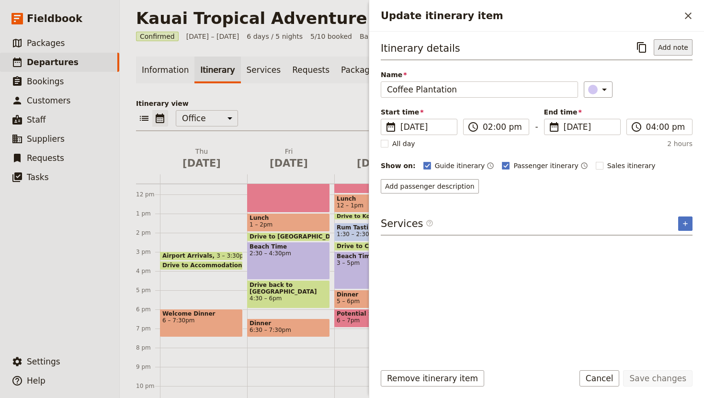
click at [669, 45] on button "Add note" at bounding box center [672, 47] width 39 height 16
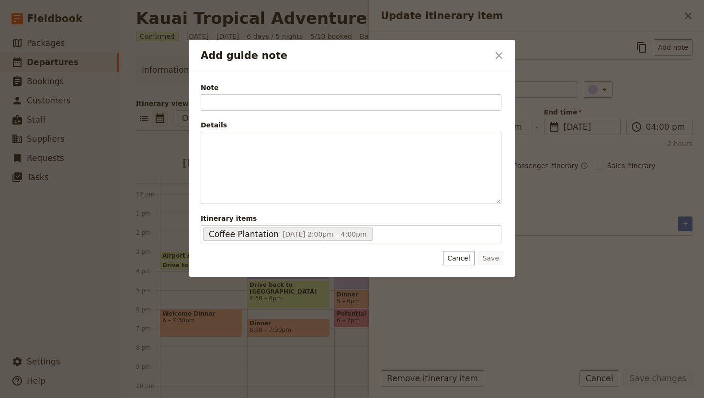
type input "v"
type input "Notes"
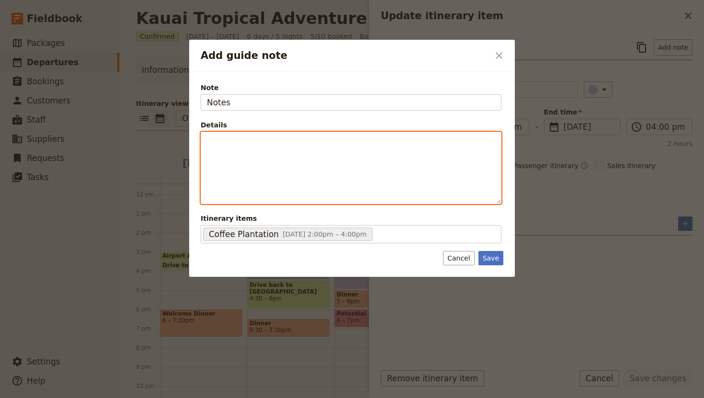
click at [332, 143] on p "Add guide note" at bounding box center [351, 141] width 288 height 10
click at [291, 200] on icon "Bulleted list" at bounding box center [295, 196] width 8 height 8
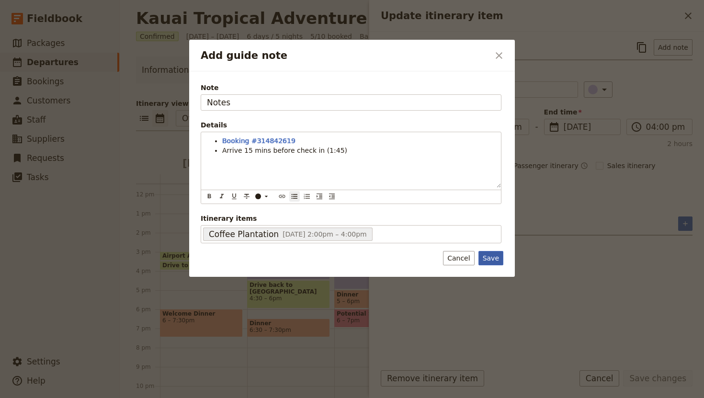
click at [496, 258] on button "Save" at bounding box center [490, 258] width 25 height 14
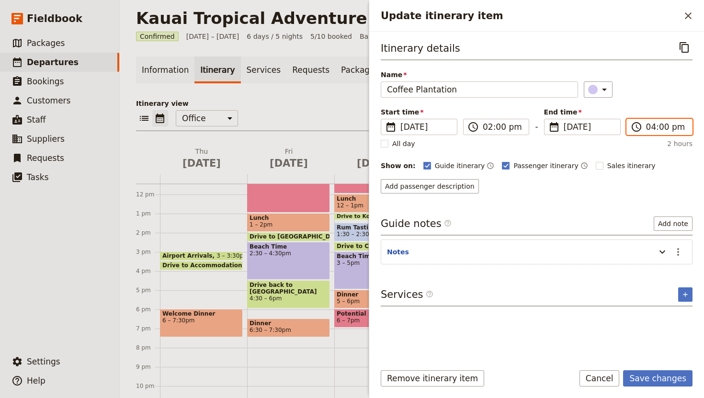
click at [654, 124] on input "04:00 pm" at bounding box center [666, 126] width 40 height 11
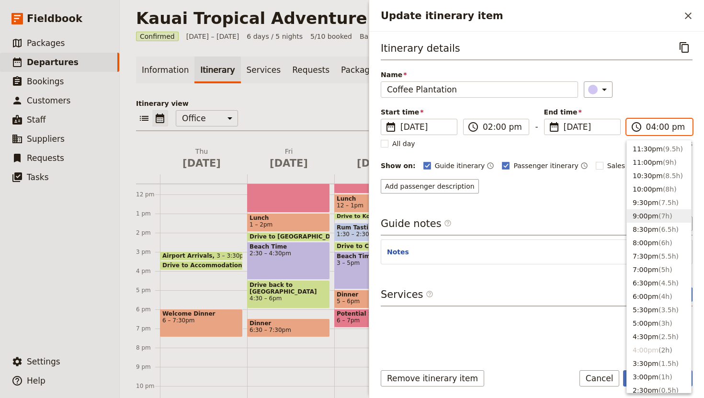
click at [650, 126] on input "04:00 pm" at bounding box center [666, 126] width 40 height 11
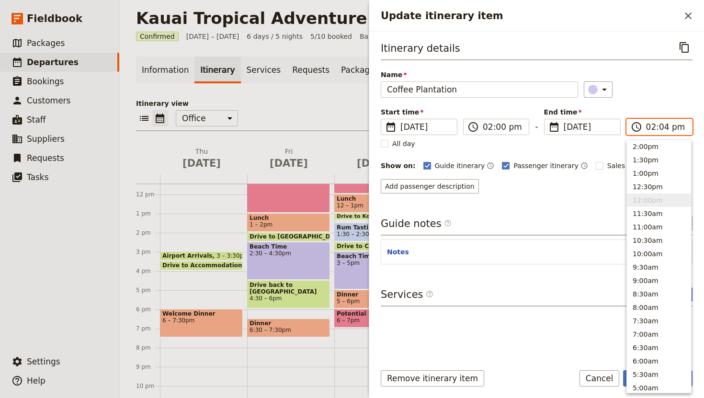
type input "02:40 pm"
click at [648, 89] on div "​" at bounding box center [638, 89] width 109 height 16
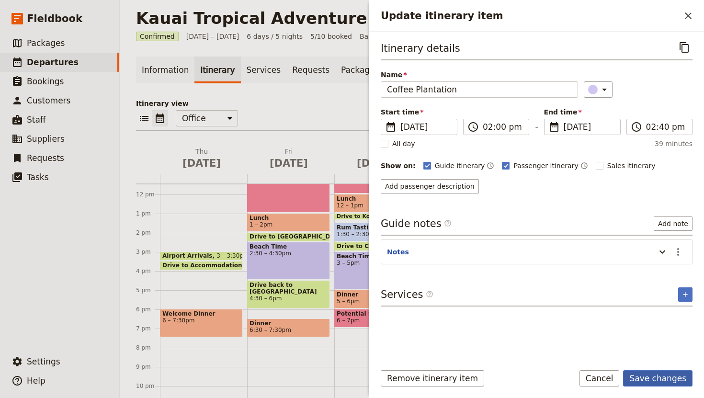
click at [663, 375] on button "Save changes" at bounding box center [657, 378] width 69 height 16
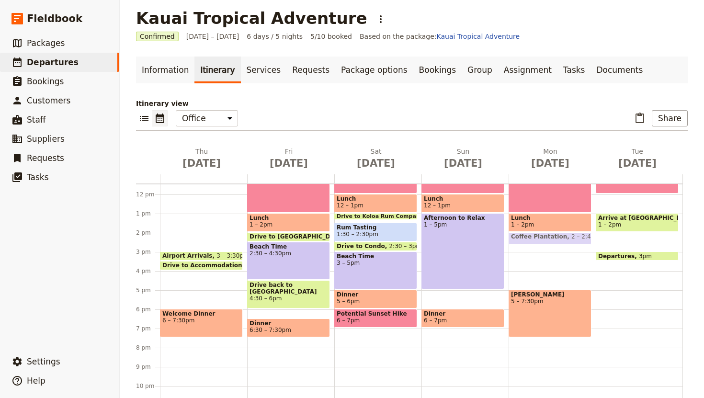
drag, startPoint x: 552, startPoint y: 235, endPoint x: 544, endPoint y: 222, distance: 15.3
click at [534, 253] on div "Breakfast 6 – 7am [GEOGRAPHIC_DATA] & Waterfalls Kayak Tour 7am – 1pm Lunch 1 –…" at bounding box center [551, 195] width 87 height 460
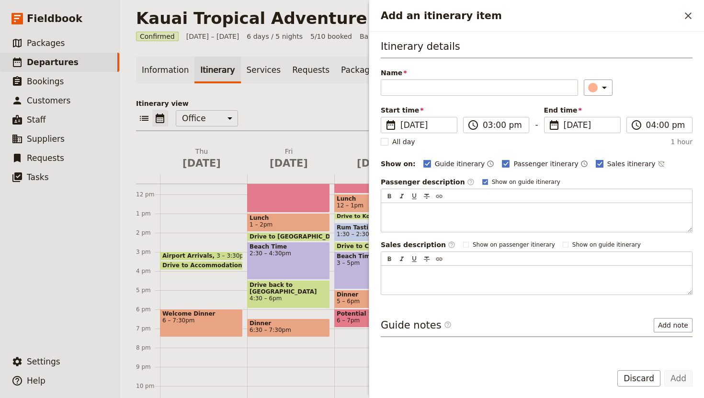
click at [597, 163] on polygon "Add an itinerary item" at bounding box center [599, 162] width 5 height 5
click at [595, 159] on input "Sales itinerary" at bounding box center [595, 158] width 0 height 0
checkbox input "false"
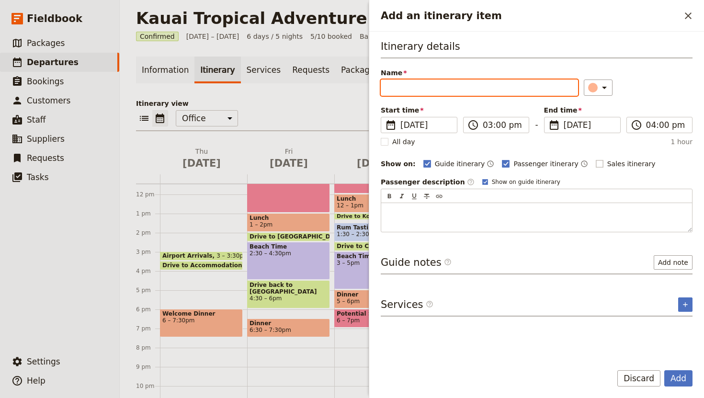
click at [409, 87] on input "Name" at bounding box center [479, 87] width 197 height 16
type input "Rum Tasting"
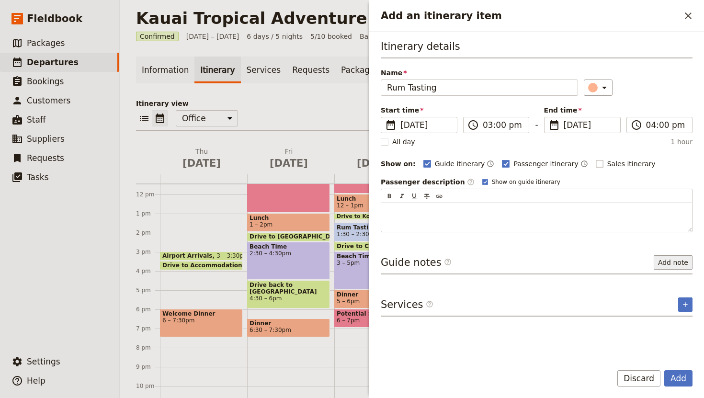
click at [670, 265] on button "Add note" at bounding box center [672, 262] width 39 height 14
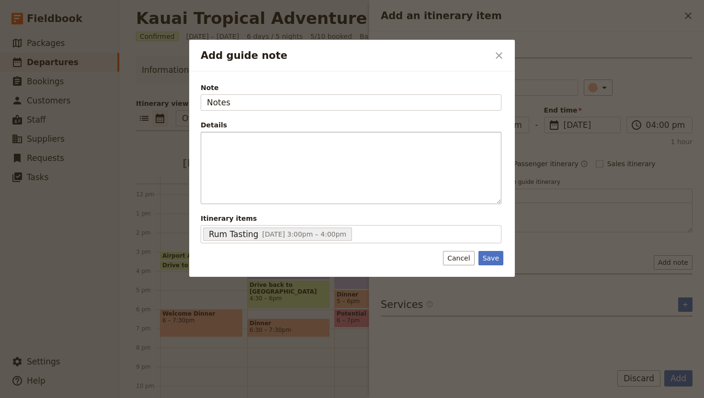
type input "Notes"
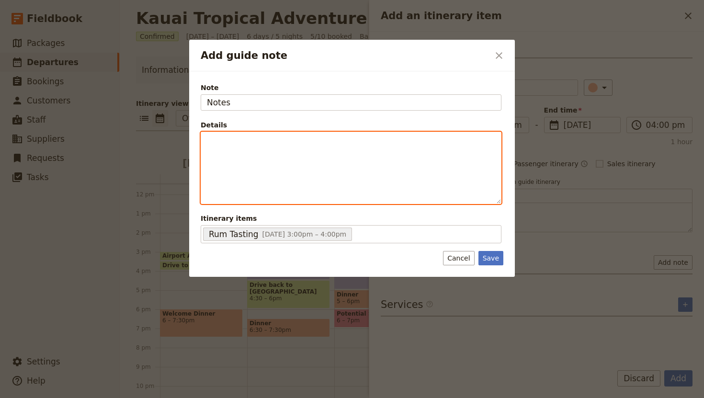
click at [246, 143] on p "Add guide note" at bounding box center [351, 141] width 288 height 10
click at [294, 195] on icon "Bulleted list" at bounding box center [295, 196] width 8 height 8
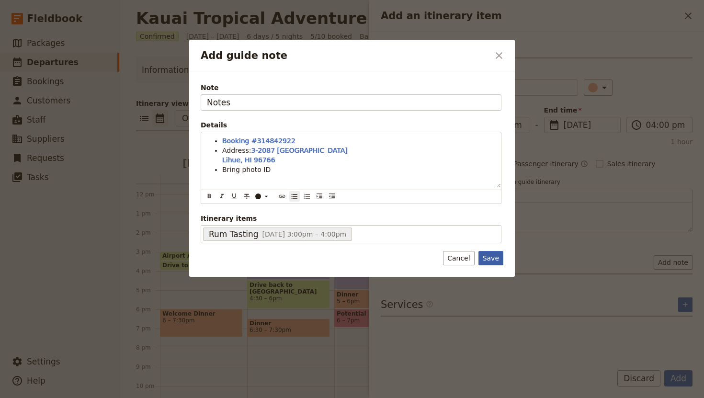
click at [494, 255] on button "Save" at bounding box center [490, 258] width 25 height 14
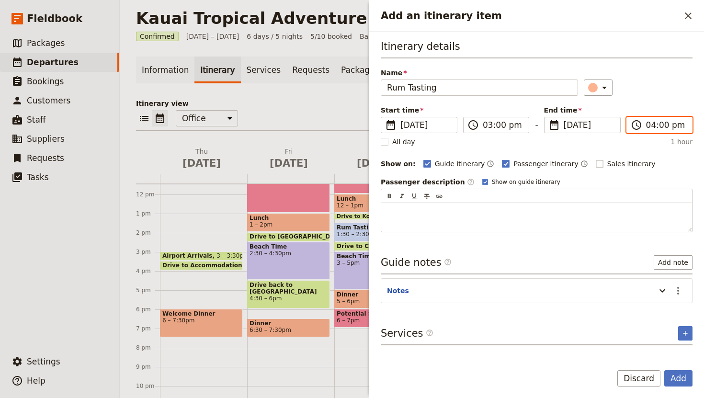
click at [662, 124] on input "04:00 pm" at bounding box center [666, 124] width 40 height 11
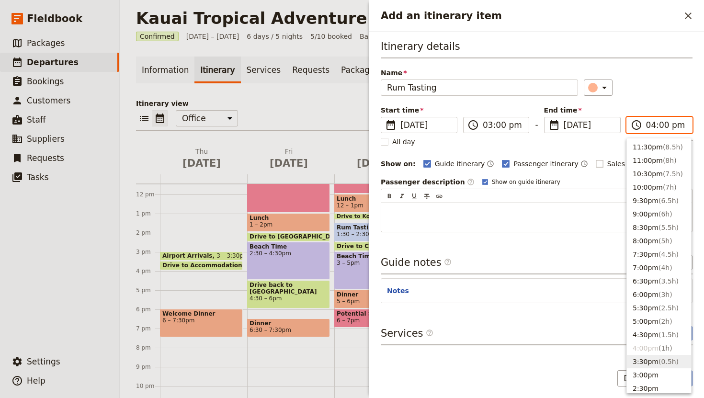
click at [655, 362] on button "3:30pm ( 0.5h )" at bounding box center [659, 361] width 64 height 13
type input "03:30 pm"
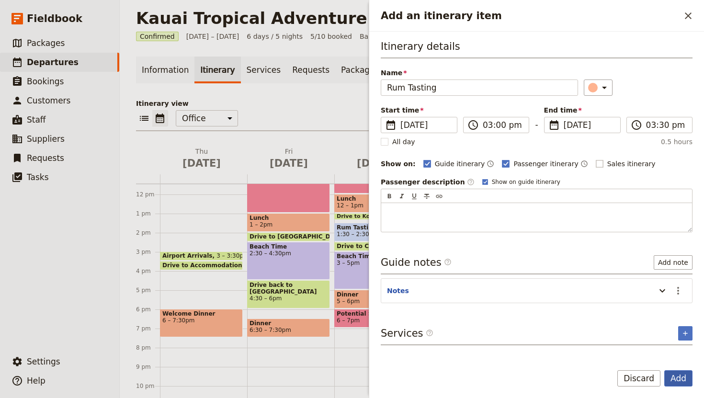
click at [684, 379] on button "Add" at bounding box center [678, 378] width 28 height 16
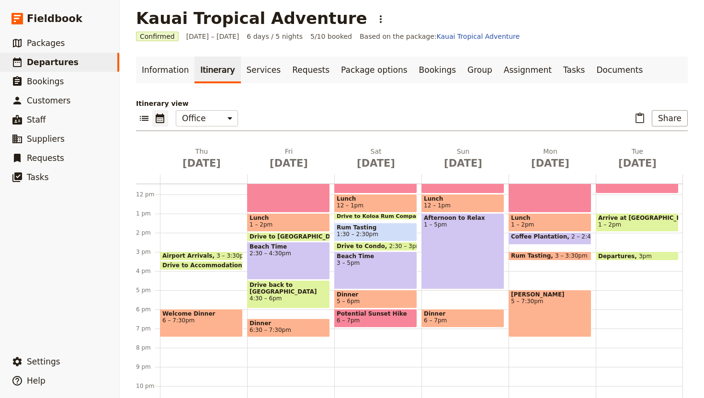
click at [382, 231] on span "1:30 – 2:30pm" at bounding box center [376, 234] width 78 height 7
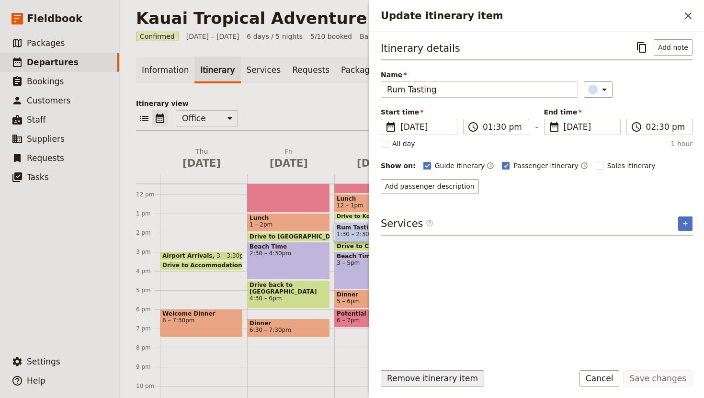
click at [423, 379] on button "Remove itinerary item" at bounding box center [432, 378] width 103 height 16
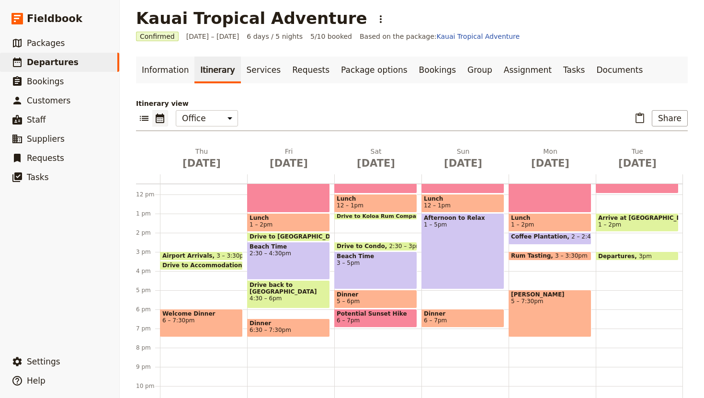
click at [360, 215] on span at bounding box center [376, 217] width 82 height 4
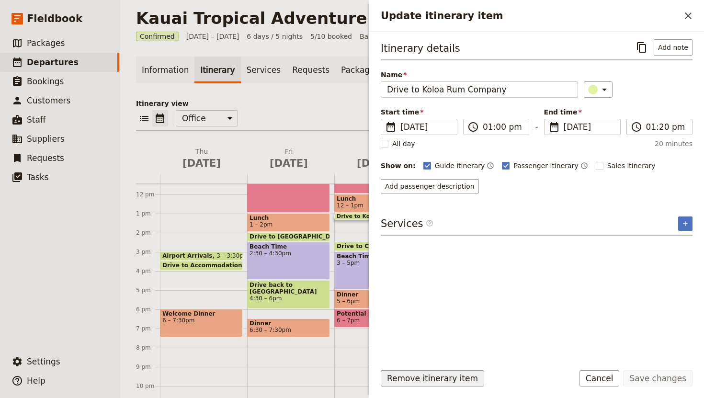
click at [441, 384] on button "Remove itinerary item" at bounding box center [432, 378] width 103 height 16
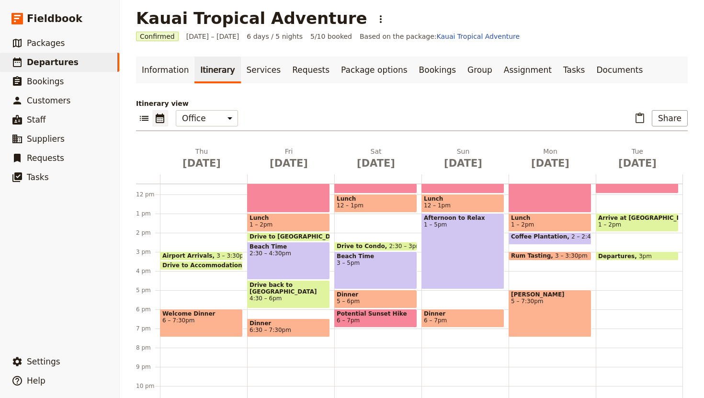
click at [364, 244] on span "Drive to Condo" at bounding box center [363, 246] width 52 height 7
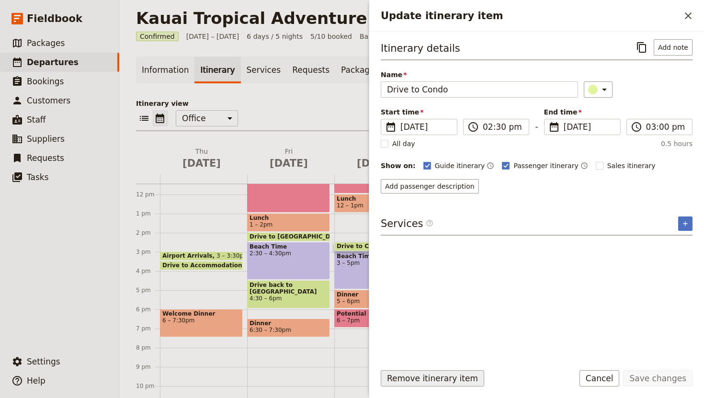
click at [419, 384] on button "Remove itinerary item" at bounding box center [432, 378] width 103 height 16
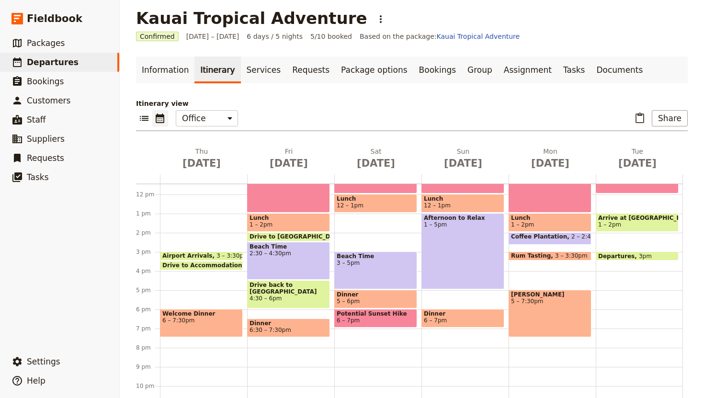
click at [207, 326] on div "Welcome Dinner 6 – 7:30pm" at bounding box center [201, 323] width 83 height 28
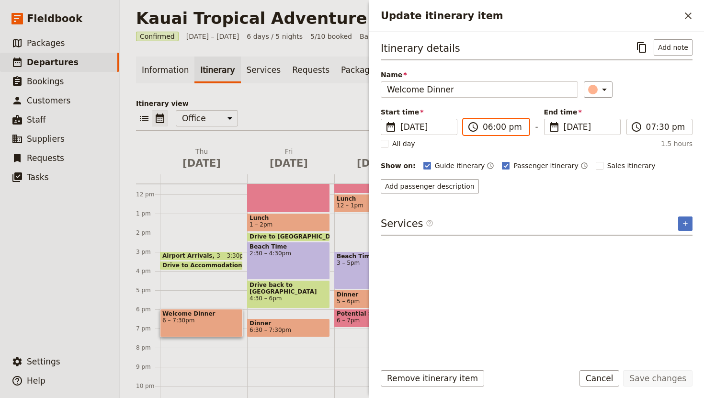
click at [501, 125] on input "06:00 pm" at bounding box center [503, 126] width 40 height 11
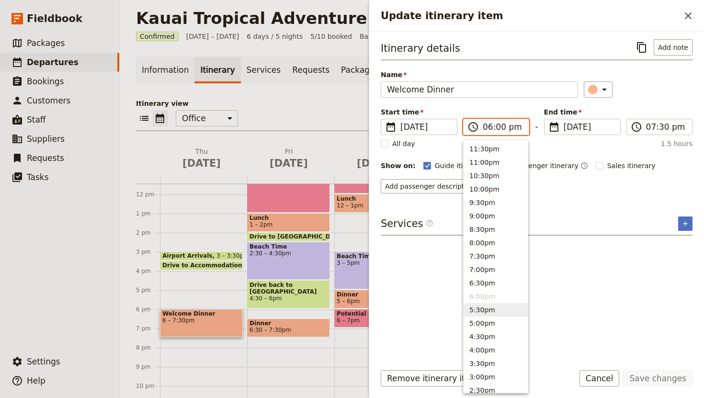
click at [494, 309] on button "5:30pm" at bounding box center [495, 309] width 64 height 13
type input "05:30 pm"
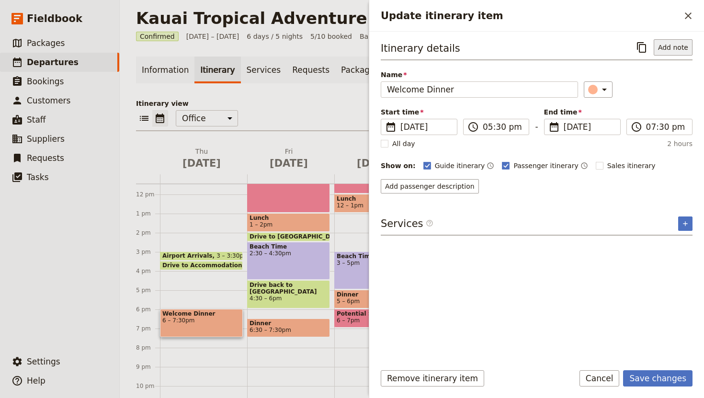
click at [674, 46] on button "Add note" at bounding box center [672, 47] width 39 height 16
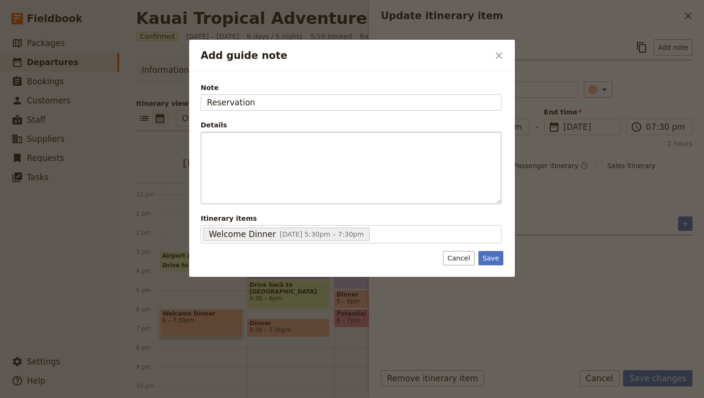
type input "Reservation"
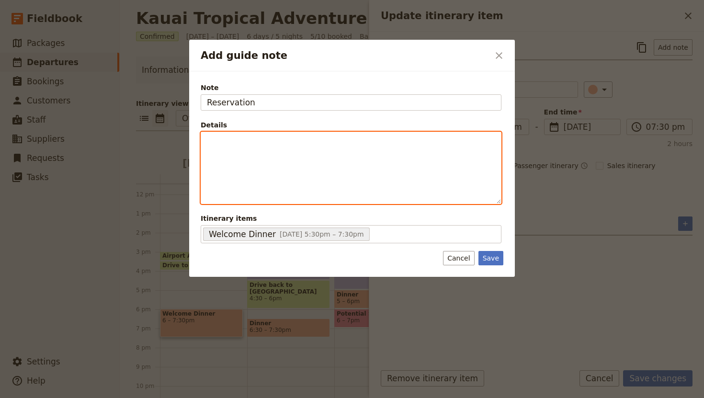
click at [215, 157] on div "Add guide note" at bounding box center [351, 167] width 300 height 71
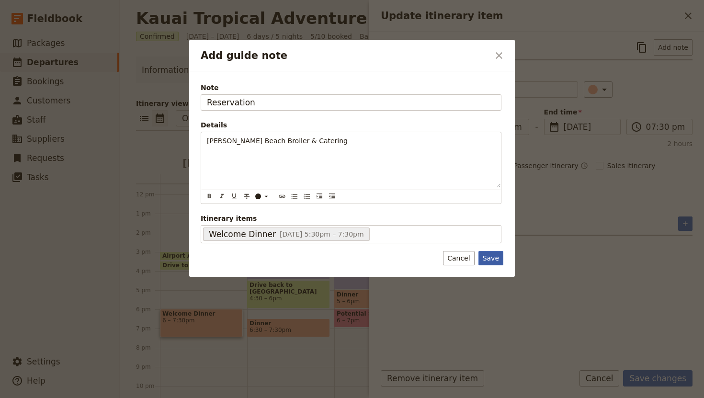
click at [492, 263] on button "Save" at bounding box center [490, 258] width 25 height 14
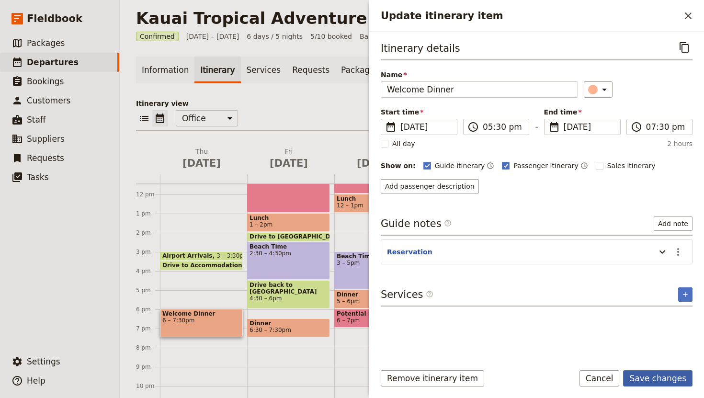
click at [662, 374] on button "Save changes" at bounding box center [657, 378] width 69 height 16
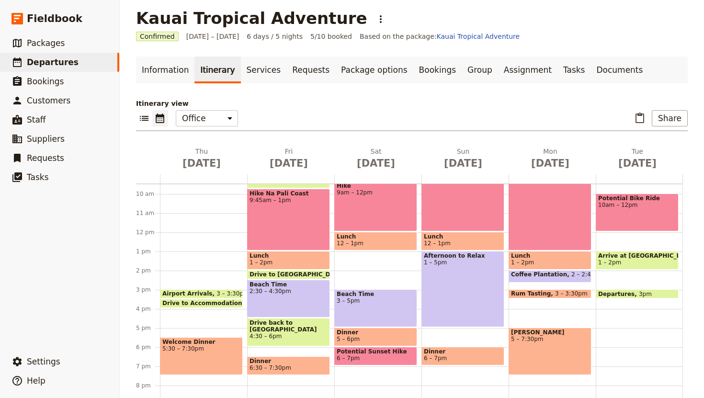
scroll to position [189, 0]
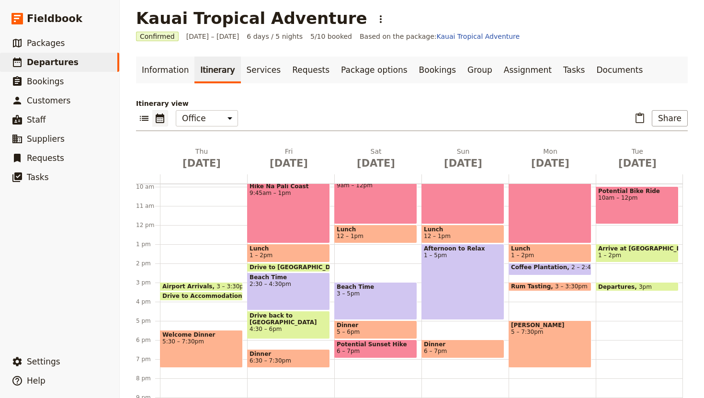
click at [389, 291] on span "3 – 5pm" at bounding box center [376, 293] width 78 height 7
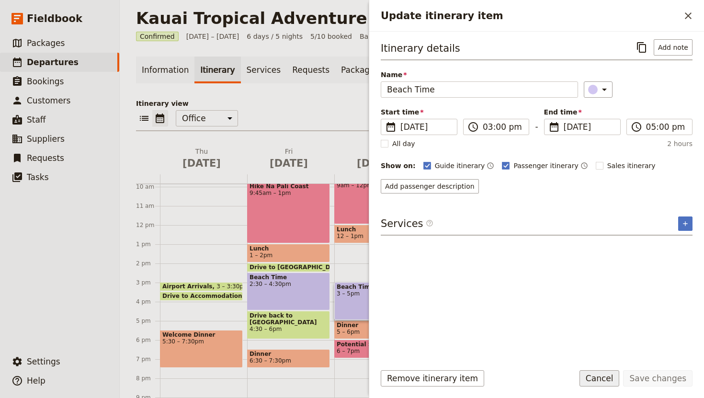
click at [607, 373] on button "Cancel" at bounding box center [599, 378] width 40 height 16
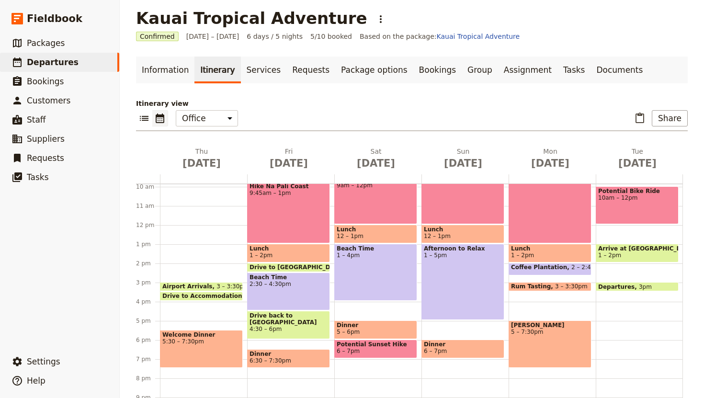
click at [470, 389] on div "Breakfast 7 – 8am Drive to Mountain Tubing 8 – 8:30am Tubing Tour 8:30am – 12pm…" at bounding box center [464, 225] width 87 height 460
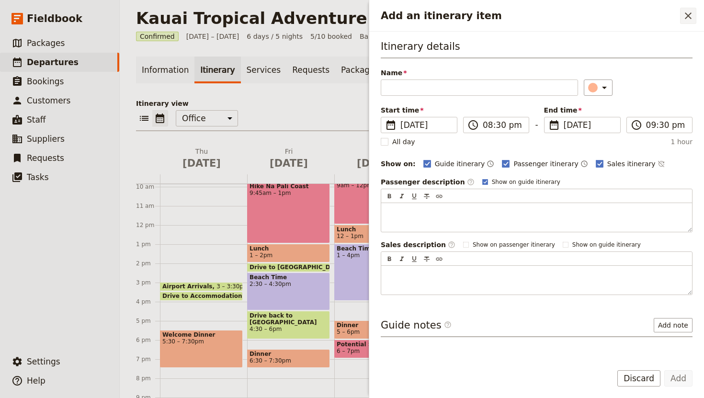
click at [686, 15] on icon "Close drawer" at bounding box center [687, 15] width 11 height 11
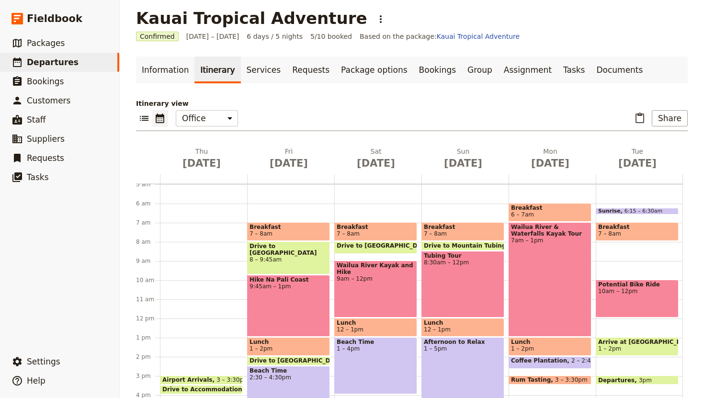
scroll to position [95, 0]
click at [542, 283] on div "Wailua River & Waterfalls Kayak Tour 7am – 1pm" at bounding box center [549, 280] width 83 height 114
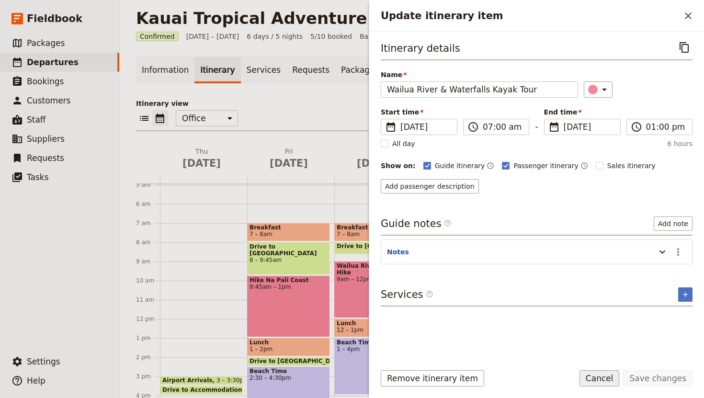
click at [603, 380] on button "Cancel" at bounding box center [599, 378] width 40 height 16
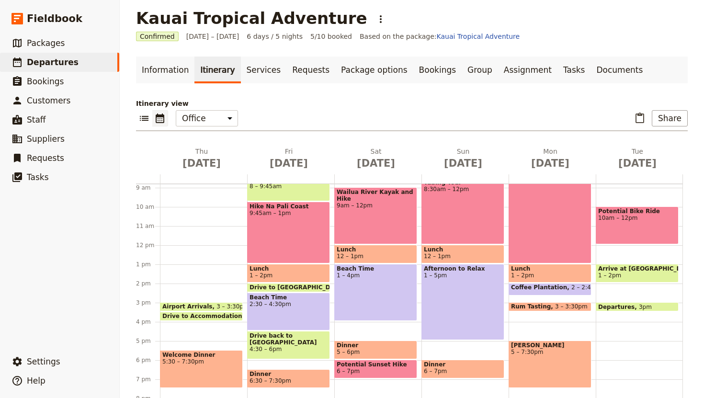
scroll to position [171, 0]
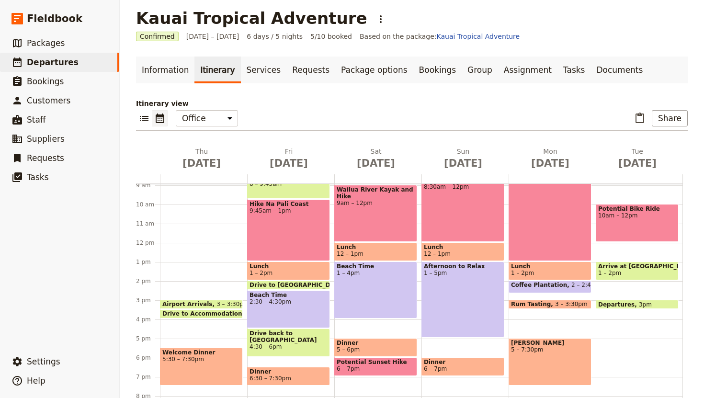
click at [560, 365] on div "[PERSON_NAME] 5 – 7:30pm" at bounding box center [549, 361] width 83 height 47
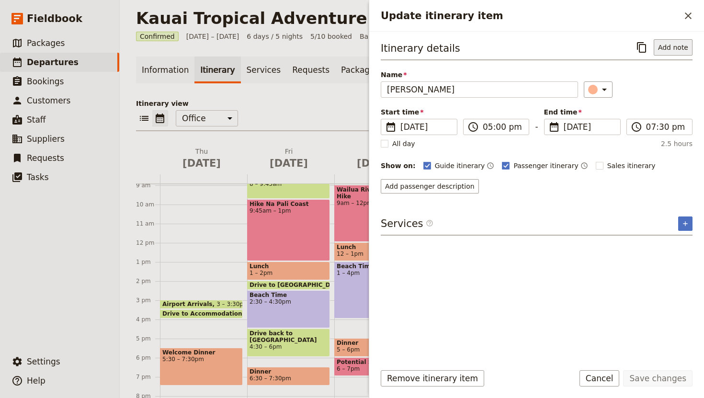
click at [678, 46] on button "Add note" at bounding box center [672, 47] width 39 height 16
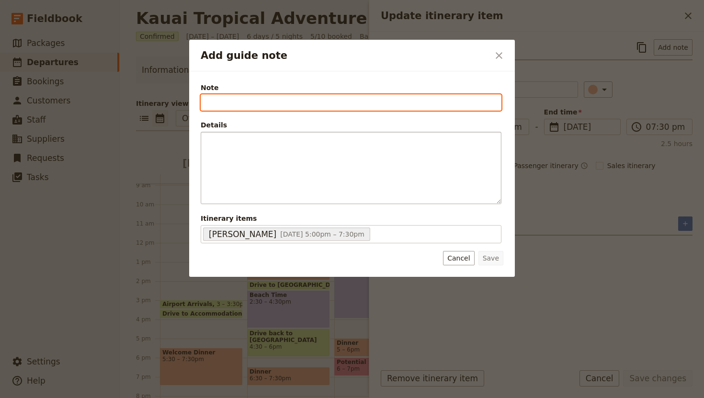
type input "B"
type input "Notes"
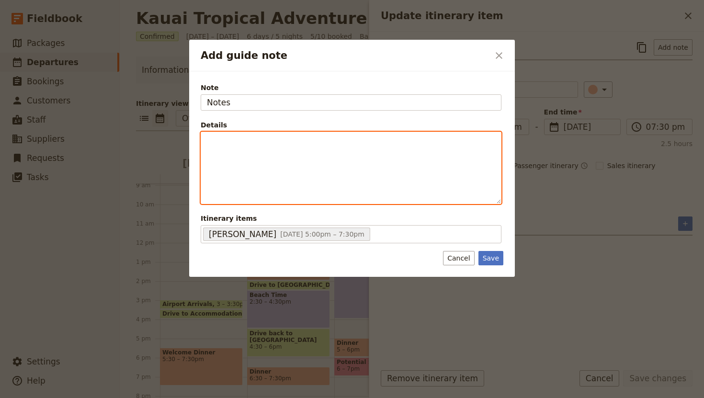
click at [218, 141] on p "Add guide note" at bounding box center [351, 141] width 288 height 10
click at [295, 198] on icon "Bulleted list" at bounding box center [295, 196] width 6 height 5
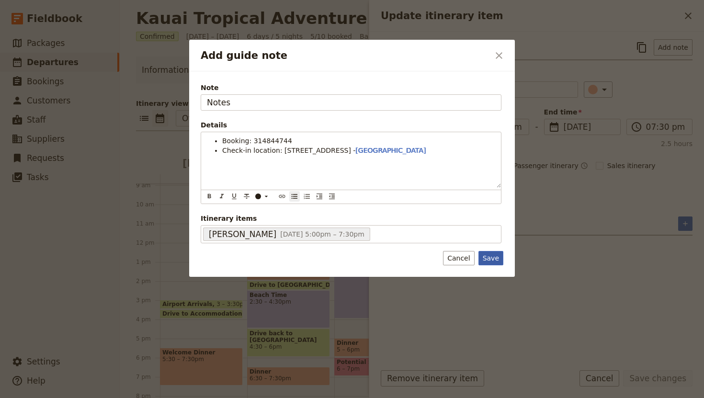
click at [490, 258] on button "Save" at bounding box center [490, 258] width 25 height 14
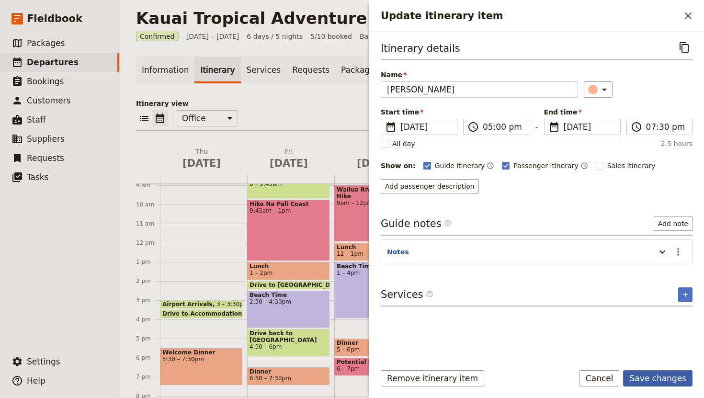
click at [661, 375] on button "Save changes" at bounding box center [657, 378] width 69 height 16
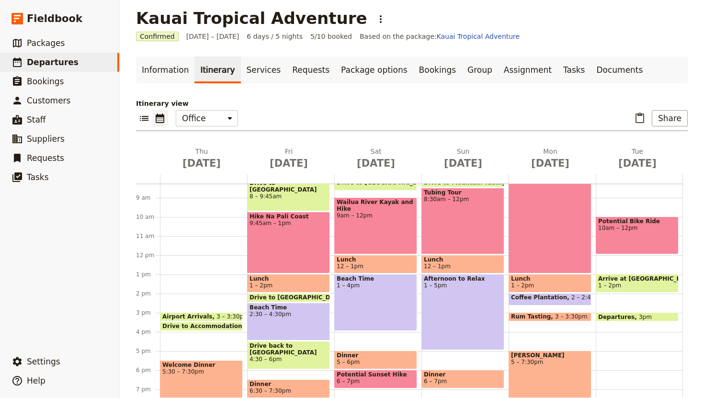
scroll to position [162, 0]
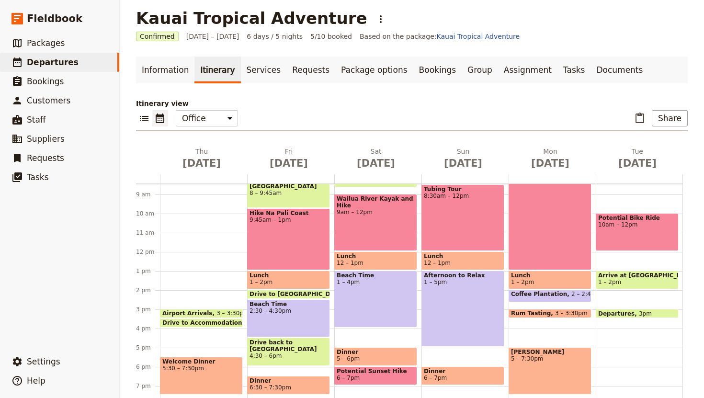
click at [551, 223] on div "Wailua River & Waterfalls Kayak Tour 7am – 1pm" at bounding box center [549, 213] width 83 height 114
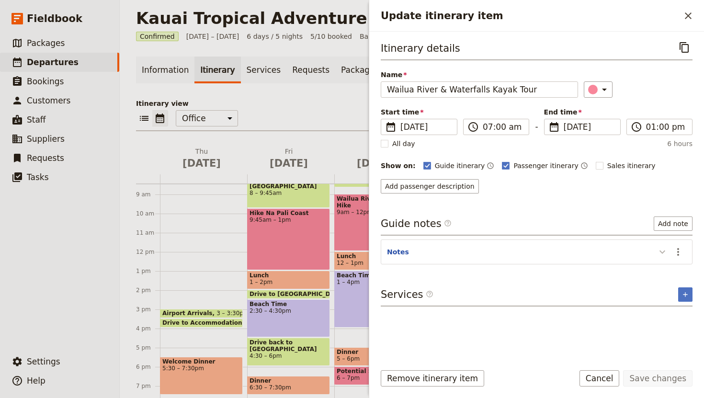
click at [660, 255] on icon "Update itinerary item" at bounding box center [661, 251] width 11 height 11
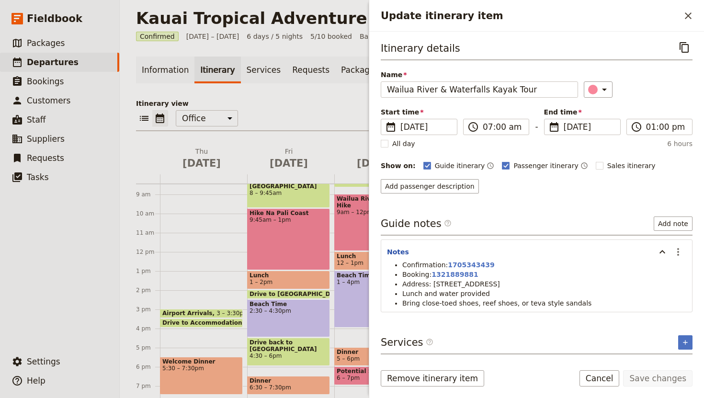
drag, startPoint x: 540, startPoint y: 284, endPoint x: 430, endPoint y: 286, distance: 109.6
click at [430, 286] on span "Address: [STREET_ADDRESS]" at bounding box center [451, 284] width 98 height 8
copy span "[STREET_ADDRESS]"
click at [686, 18] on icon "Close drawer" at bounding box center [687, 15] width 11 height 11
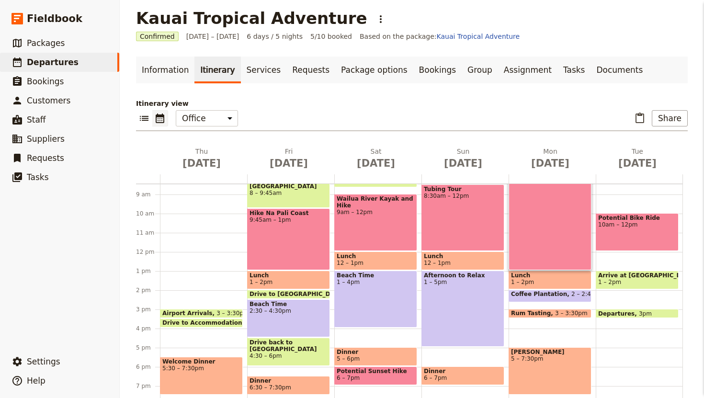
scroll to position [134, 0]
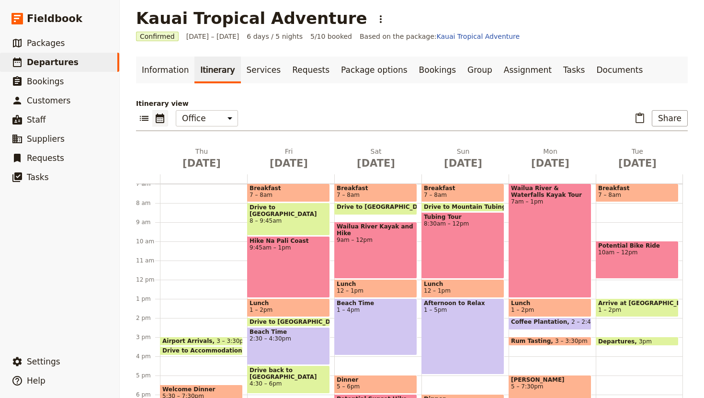
click at [545, 252] on div "Wailua River & Waterfalls Kayak Tour 7am – 1pm" at bounding box center [549, 240] width 83 height 114
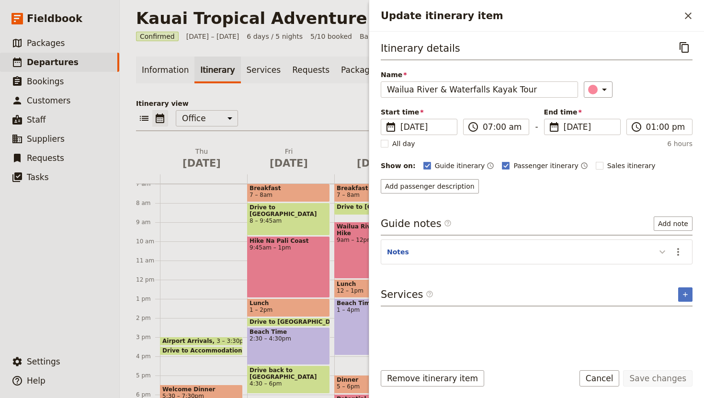
click at [661, 250] on icon "Update itinerary item" at bounding box center [661, 251] width 11 height 11
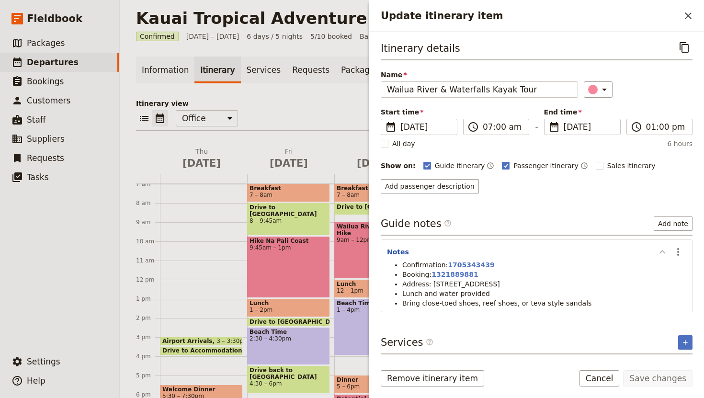
click at [661, 250] on icon "Update itinerary item" at bounding box center [661, 251] width 11 height 11
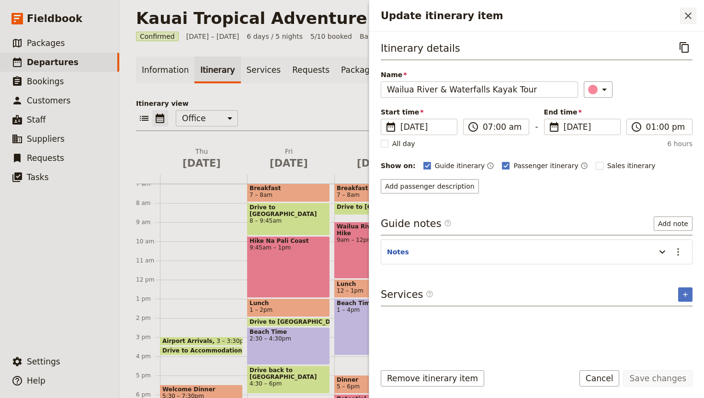
click at [686, 18] on icon "Close drawer" at bounding box center [688, 15] width 7 height 7
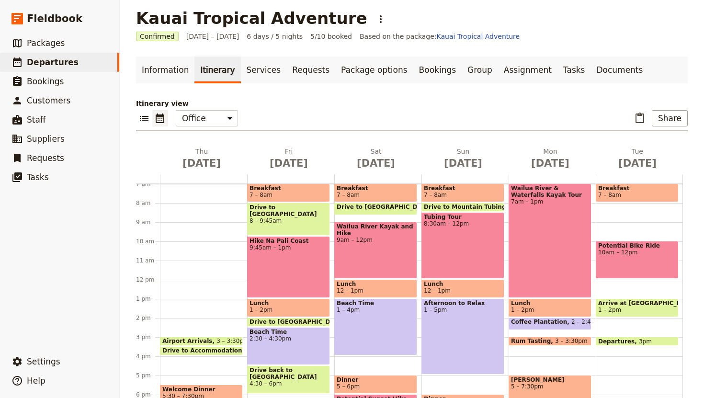
click at [554, 308] on span "1 – 2pm" at bounding box center [550, 309] width 78 height 7
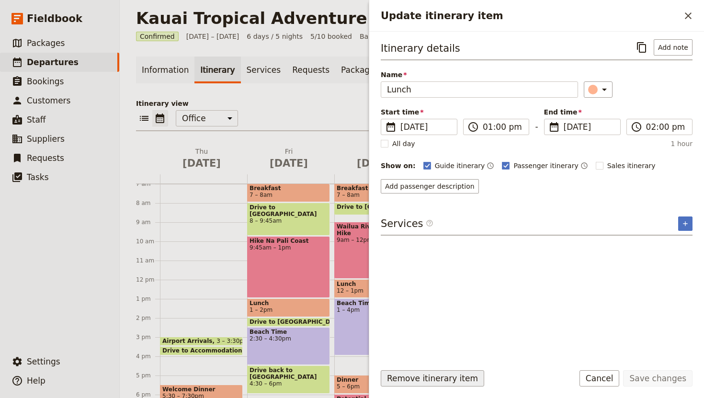
click at [432, 378] on button "Remove itinerary item" at bounding box center [432, 378] width 103 height 16
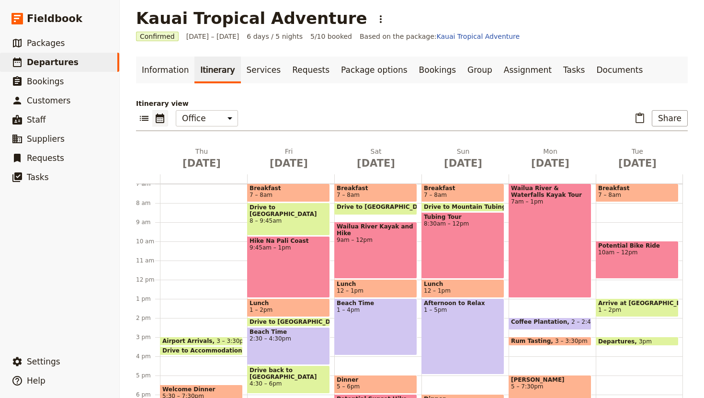
click at [540, 326] on span at bounding box center [550, 328] width 82 height 4
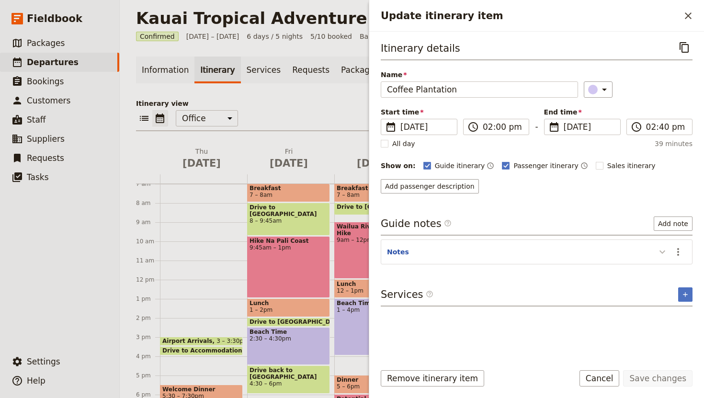
click at [663, 246] on icon "Update itinerary item" at bounding box center [661, 251] width 11 height 11
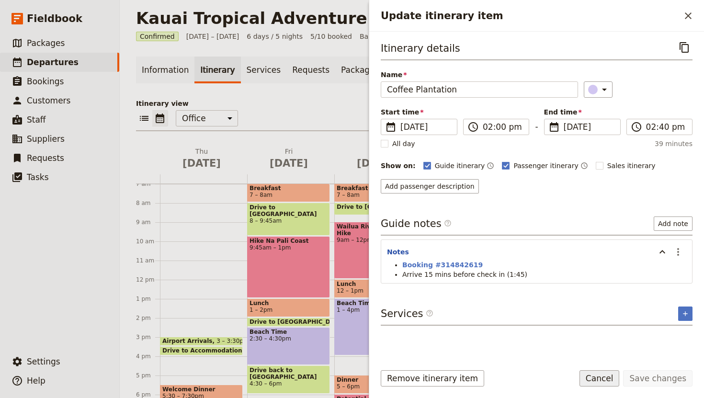
click at [600, 375] on button "Cancel" at bounding box center [599, 378] width 40 height 16
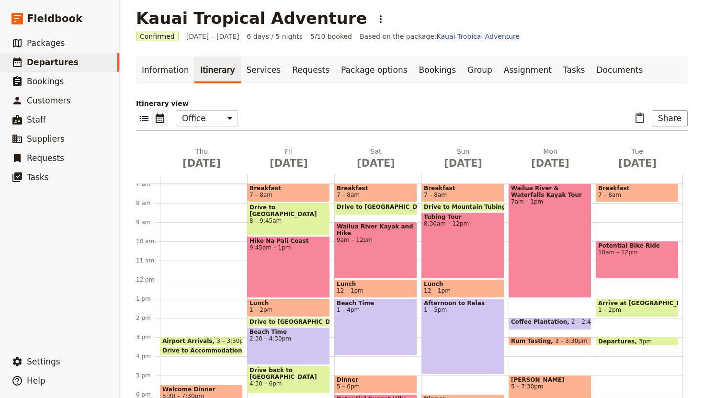
click at [540, 299] on div "Breakfast 6 – 7am [GEOGRAPHIC_DATA] & Waterfalls Kayak Tour 7am – 1pm Coffee Pl…" at bounding box center [551, 280] width 87 height 460
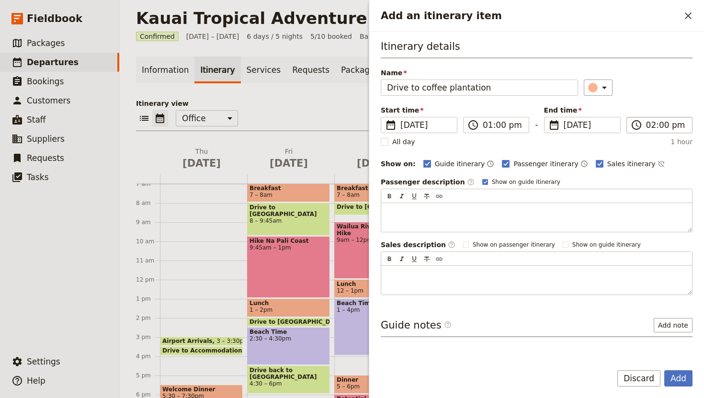
type input "Drive to coffee plantation"
click at [645, 129] on label "​ 02:00 pm" at bounding box center [659, 125] width 66 height 16
click at [646, 129] on input "02:00 pm" at bounding box center [666, 124] width 40 height 11
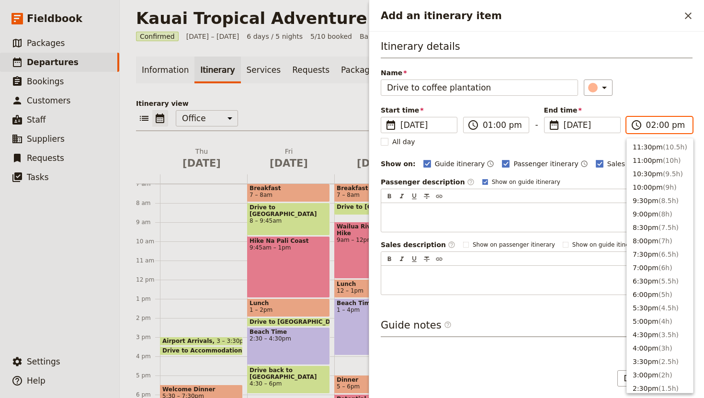
scroll to position [257, 0]
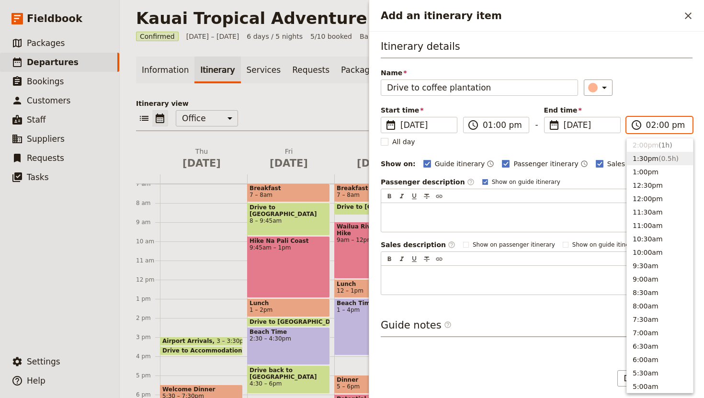
click at [645, 156] on button "1:30pm ( 0.5h )" at bounding box center [660, 158] width 66 height 13
type input "01:30 pm"
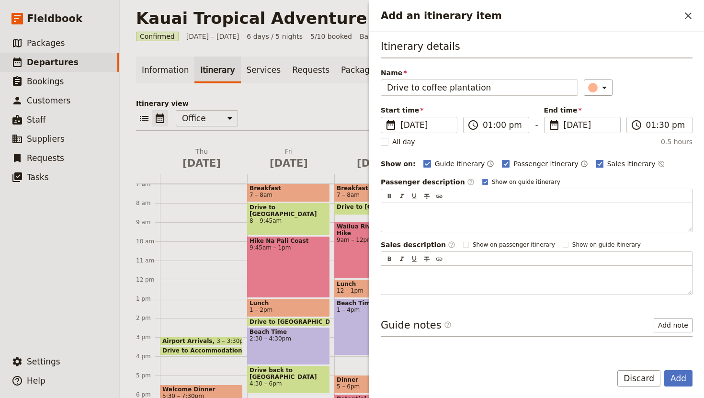
click at [596, 163] on rect "Add an itinerary item" at bounding box center [599, 163] width 7 height 7
click at [595, 159] on input "Sales itinerary" at bounding box center [595, 158] width 0 height 0
checkbox input "false"
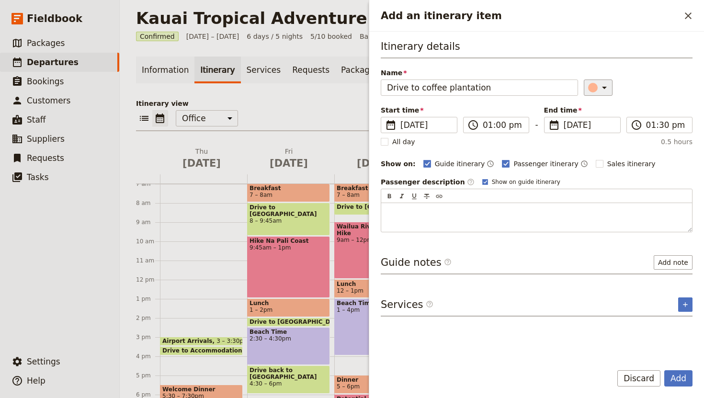
click at [598, 84] on icon "Add an itinerary item" at bounding box center [603, 87] width 11 height 11
click at [583, 121] on div "button" at bounding box center [585, 119] width 10 height 10
click at [680, 371] on button "Add" at bounding box center [678, 378] width 28 height 16
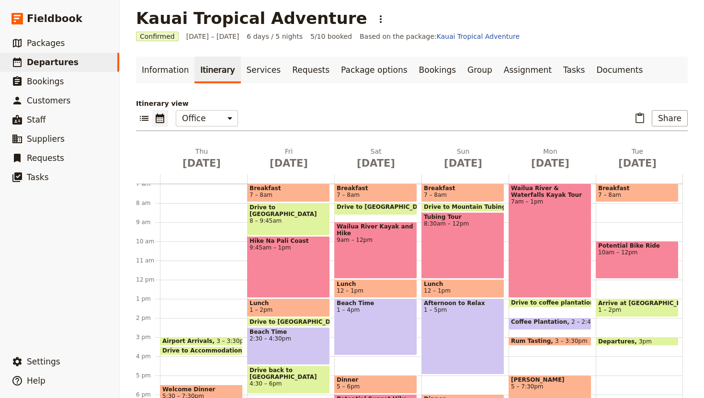
click at [529, 339] on span "Rum Tasting" at bounding box center [533, 340] width 44 height 7
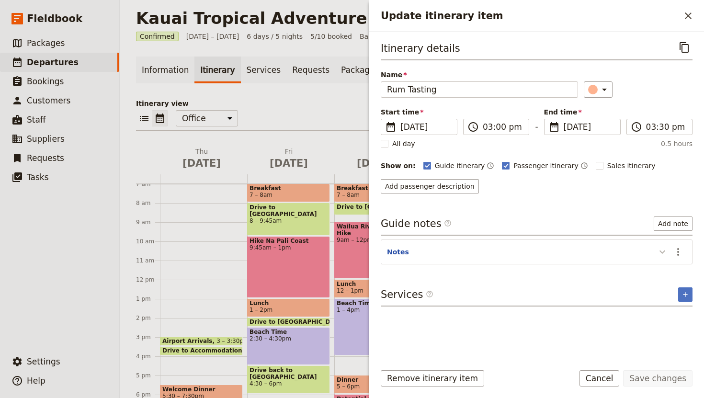
click at [664, 258] on button "Update itinerary item" at bounding box center [661, 252] width 15 height 16
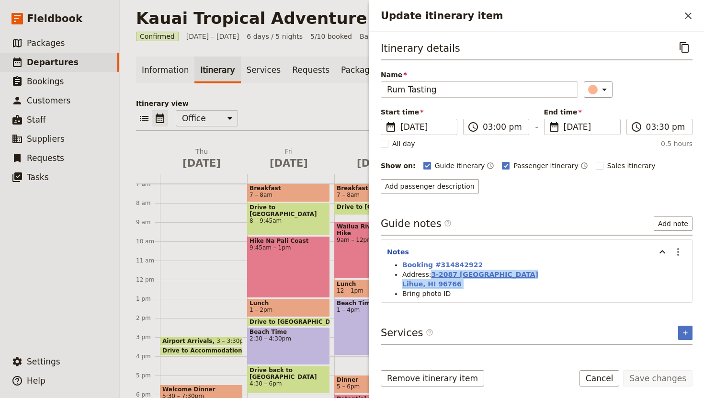
drag, startPoint x: 460, startPoint y: 284, endPoint x: 431, endPoint y: 277, distance: 29.7
click at [431, 277] on li "Address: [STREET_ADDRESS]" at bounding box center [544, 279] width 284 height 19
copy li "[STREET_ADDRESS]"
click at [598, 89] on icon "Update itinerary item" at bounding box center [603, 89] width 11 height 11
click at [596, 132] on div "button" at bounding box center [596, 133] width 10 height 10
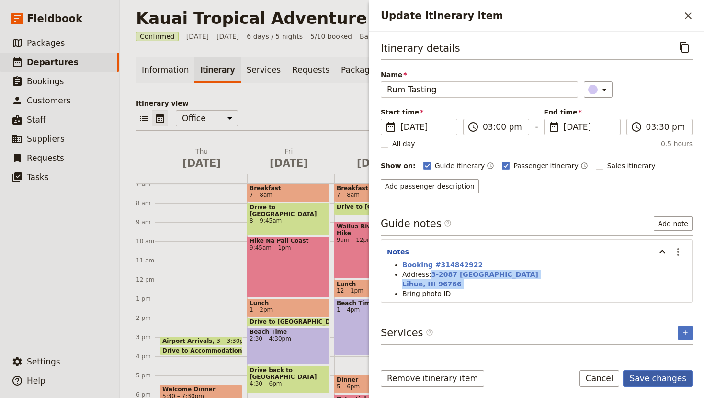
click at [653, 375] on button "Save changes" at bounding box center [657, 378] width 69 height 16
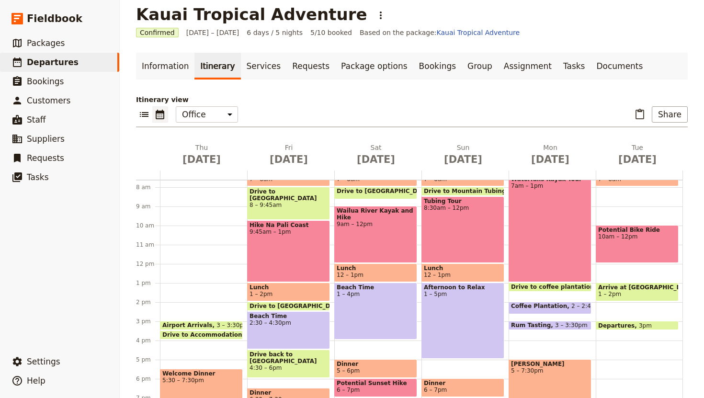
scroll to position [143, 0]
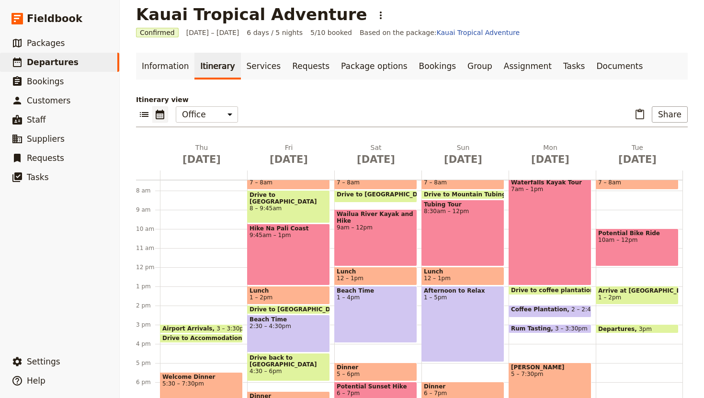
click at [465, 221] on div "Tubing Tour 8:30am – 12pm" at bounding box center [462, 233] width 83 height 67
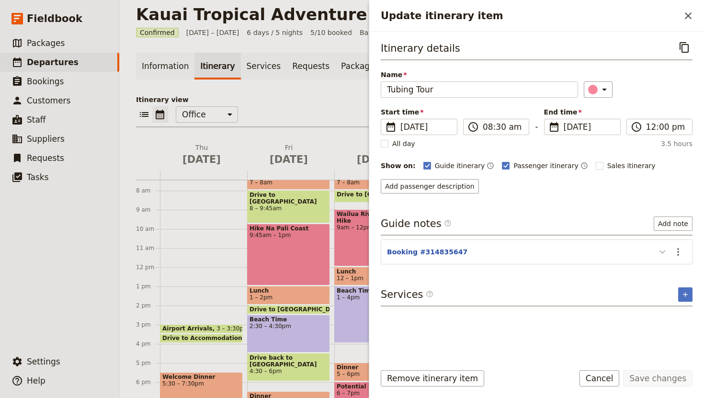
click at [663, 254] on icon "Update itinerary item" at bounding box center [661, 251] width 11 height 11
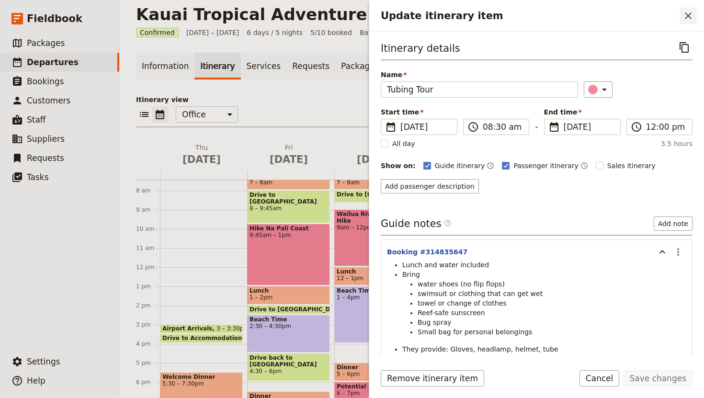
click at [689, 14] on icon "Close drawer" at bounding box center [687, 15] width 11 height 11
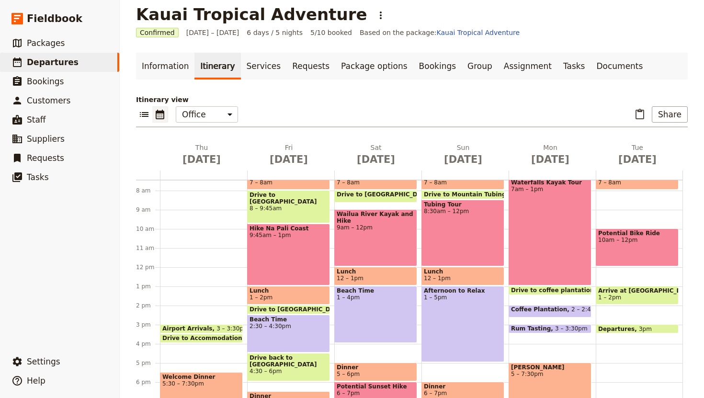
click at [466, 280] on span "12 – 1pm" at bounding box center [463, 278] width 78 height 7
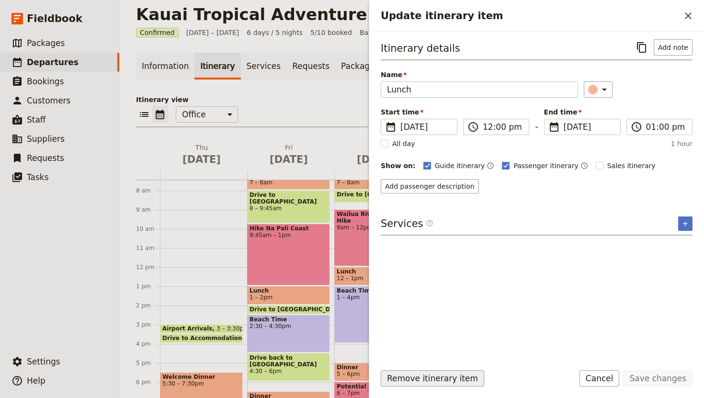
click at [445, 376] on button "Remove itinerary item" at bounding box center [432, 378] width 103 height 16
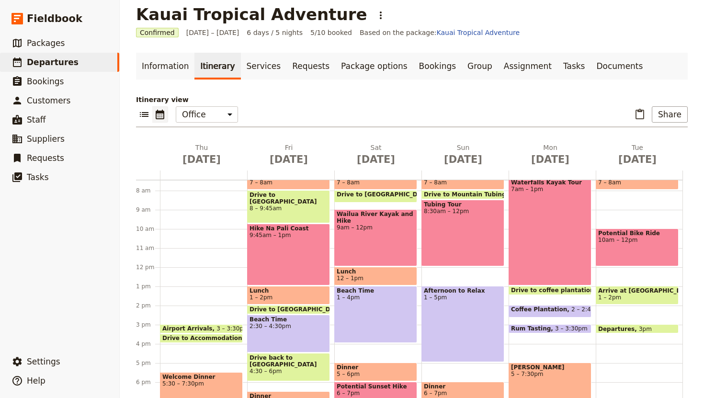
click at [375, 246] on div "Wailua River Kayak and Hike 9am – 12pm" at bounding box center [375, 237] width 83 height 57
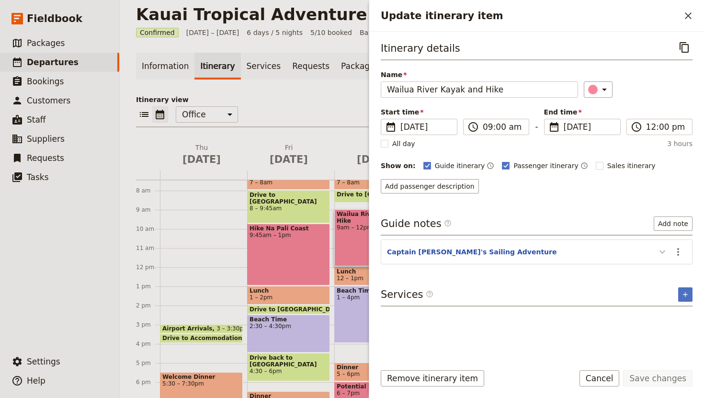
click at [659, 251] on icon "Update itinerary item" at bounding box center [661, 251] width 11 height 11
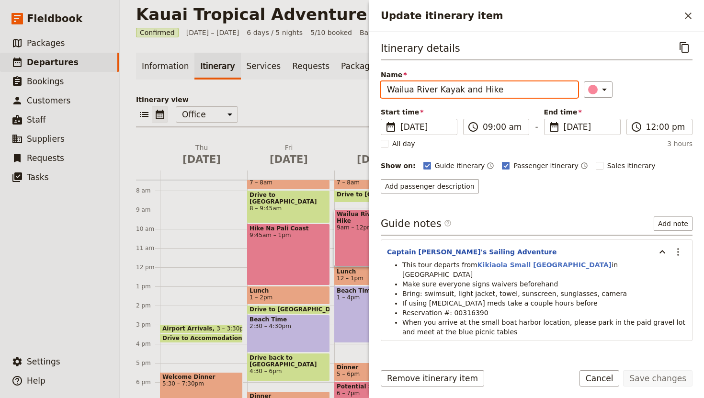
drag, startPoint x: 495, startPoint y: 90, endPoint x: 384, endPoint y: 86, distance: 111.2
click at [384, 86] on input "Wailua River Kayak and Hike" at bounding box center [479, 89] width 197 height 16
type input "Raft Expedition"
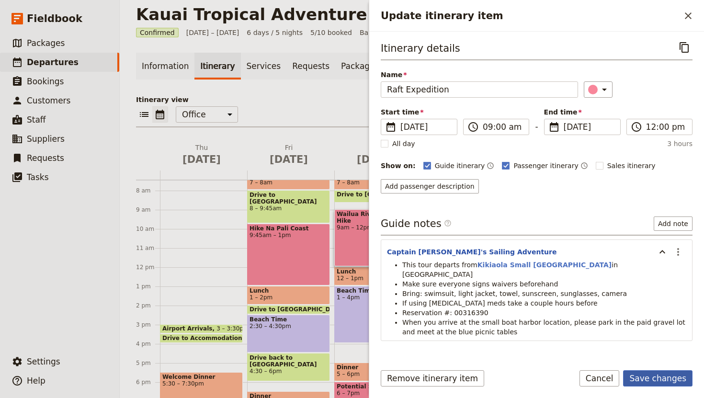
click at [663, 373] on button "Save changes" at bounding box center [657, 378] width 69 height 16
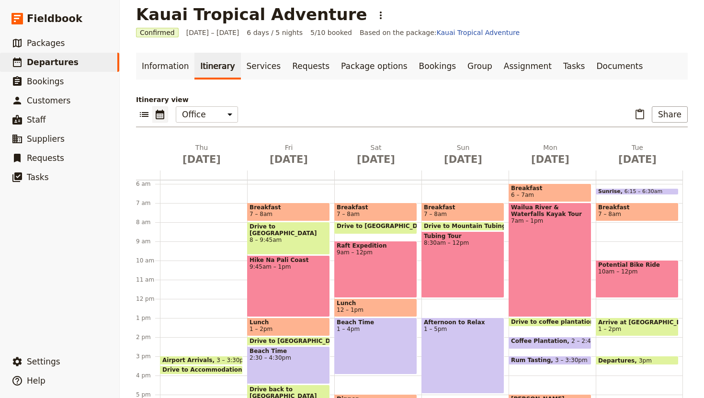
scroll to position [112, 0]
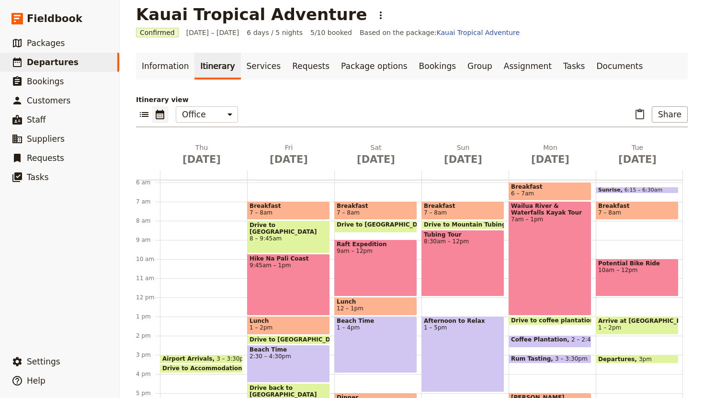
click at [281, 275] on div "Hike [GEOGRAPHIC_DATA] 9:45am – 1pm" at bounding box center [288, 285] width 83 height 62
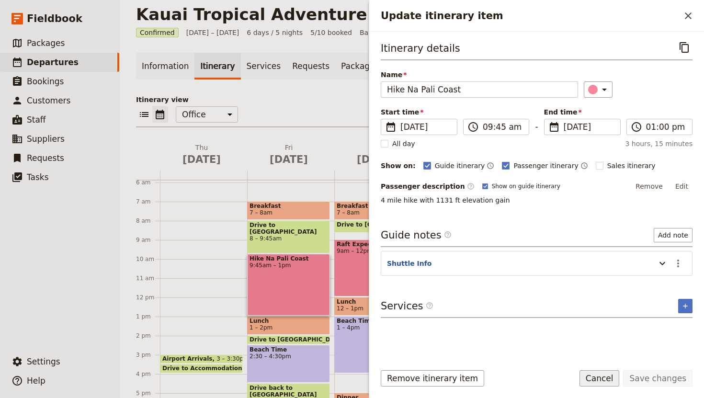
click at [607, 380] on button "Cancel" at bounding box center [599, 378] width 40 height 16
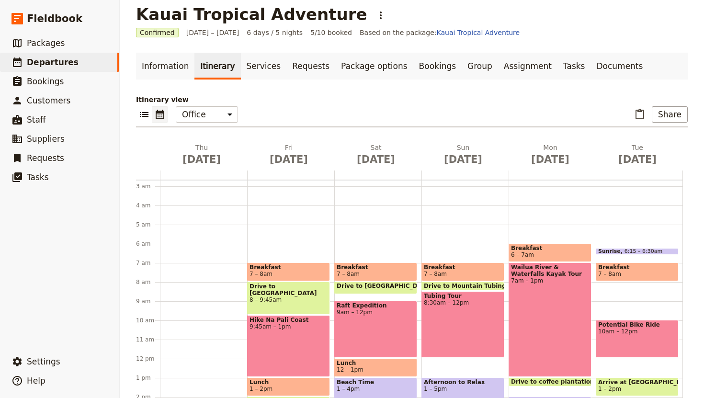
scroll to position [0, 0]
